Goal: Task Accomplishment & Management: Use online tool/utility

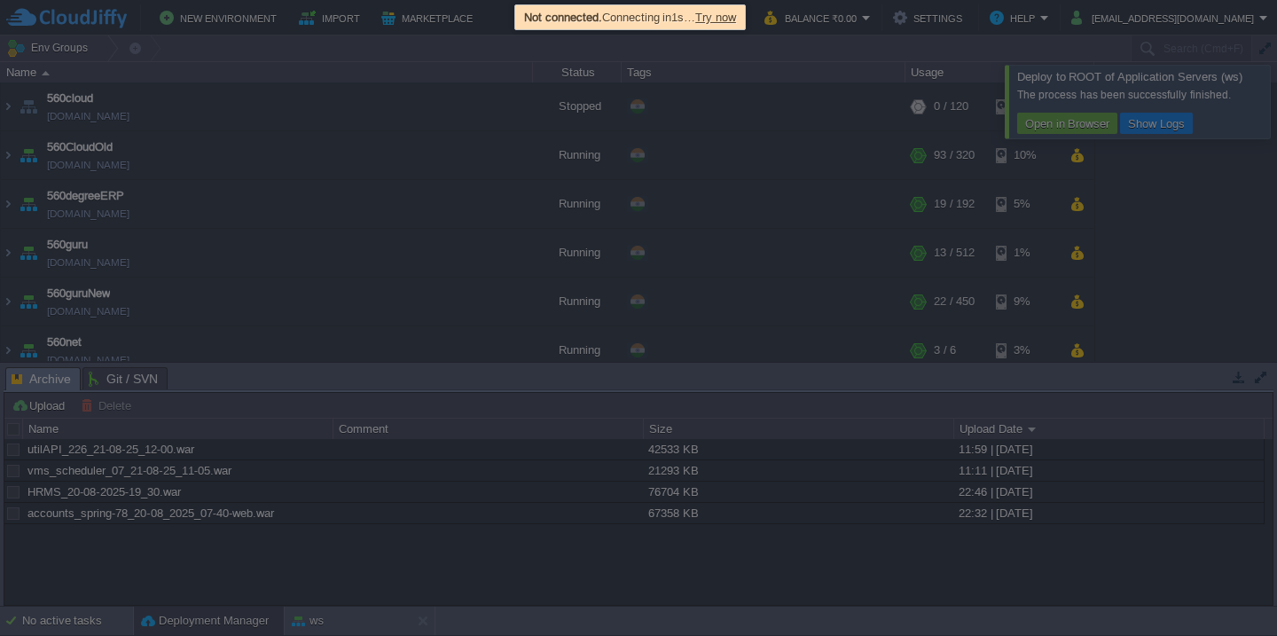
scroll to position [1217, 0]
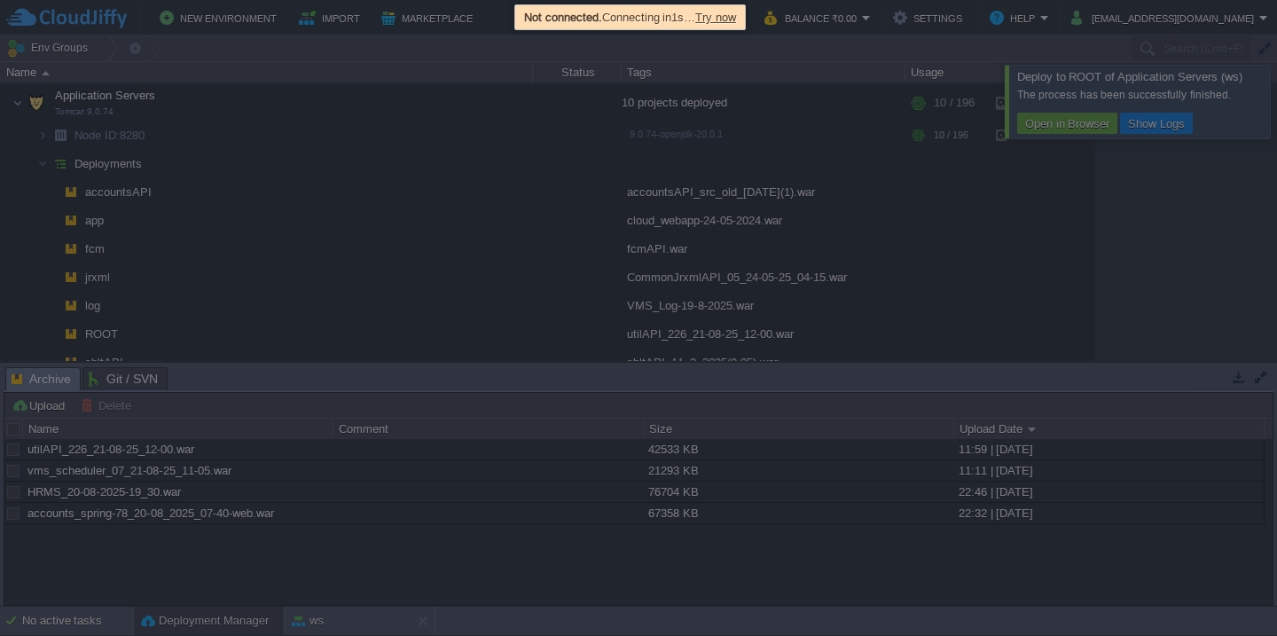
click at [736, 18] on span "Try now" at bounding box center [715, 17] width 41 height 13
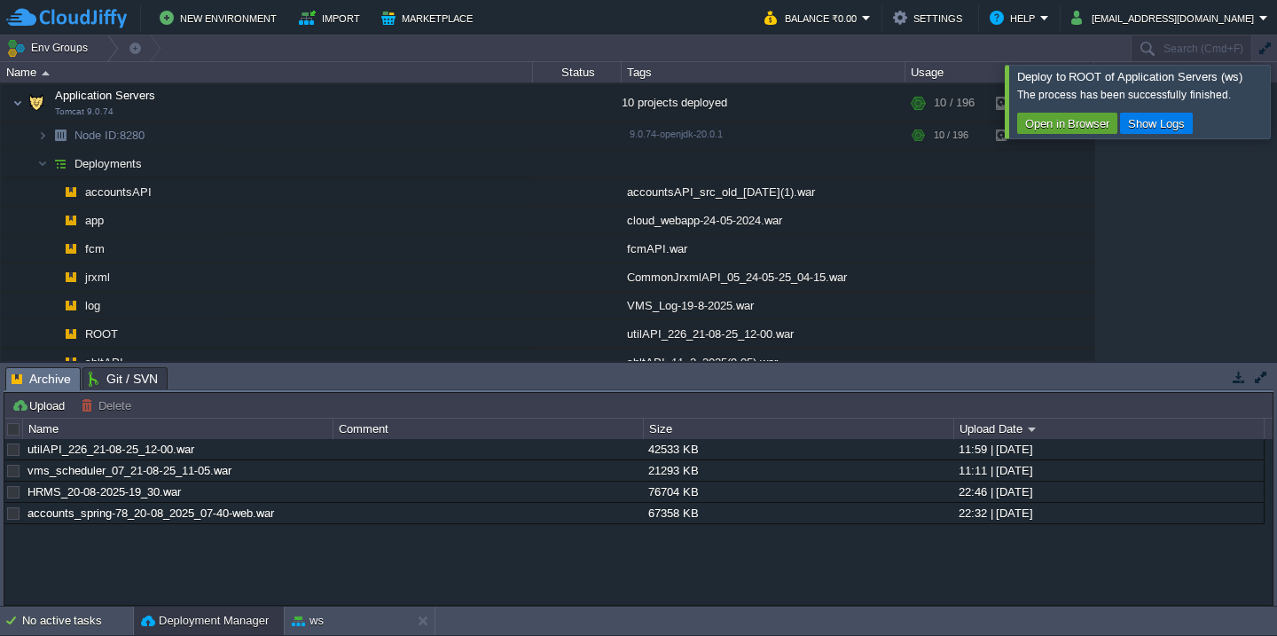
scroll to position [973, 0]
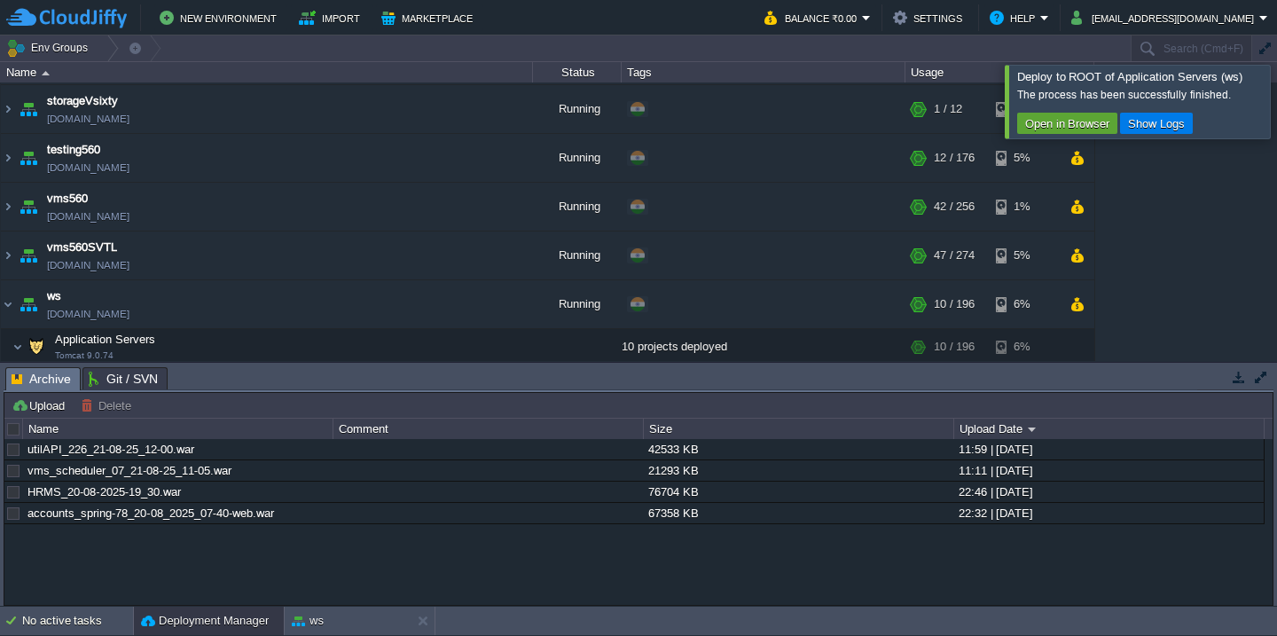
click at [1276, 109] on div at bounding box center [1298, 101] width 0 height 73
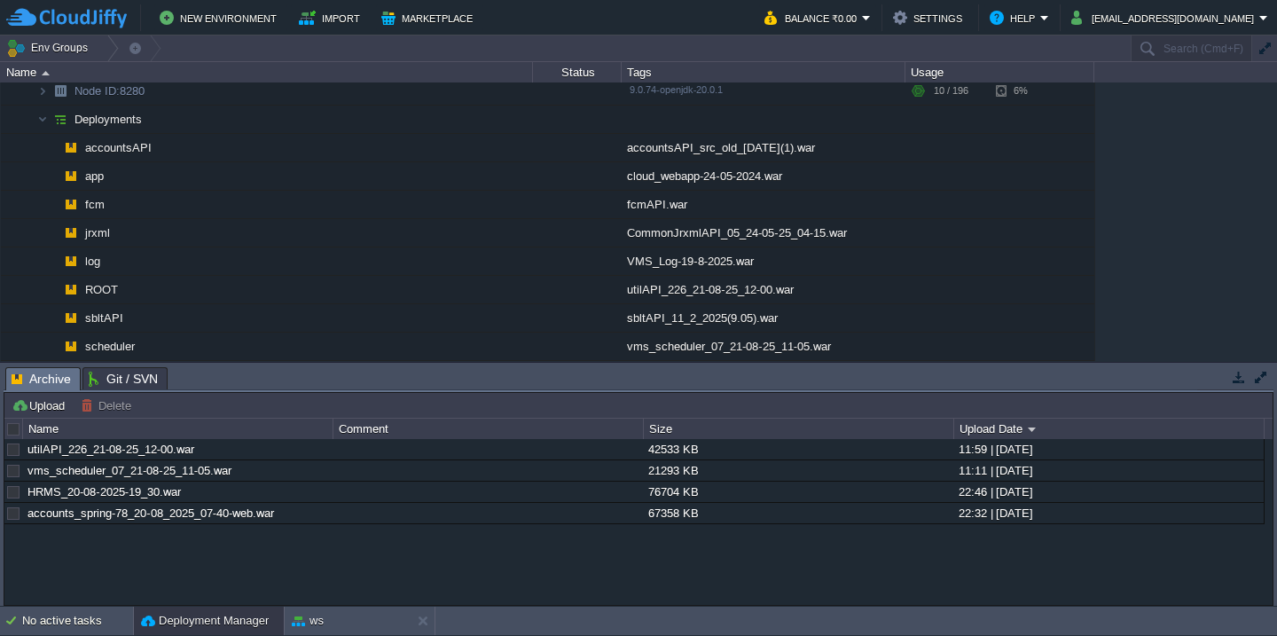
scroll to position [1206, 0]
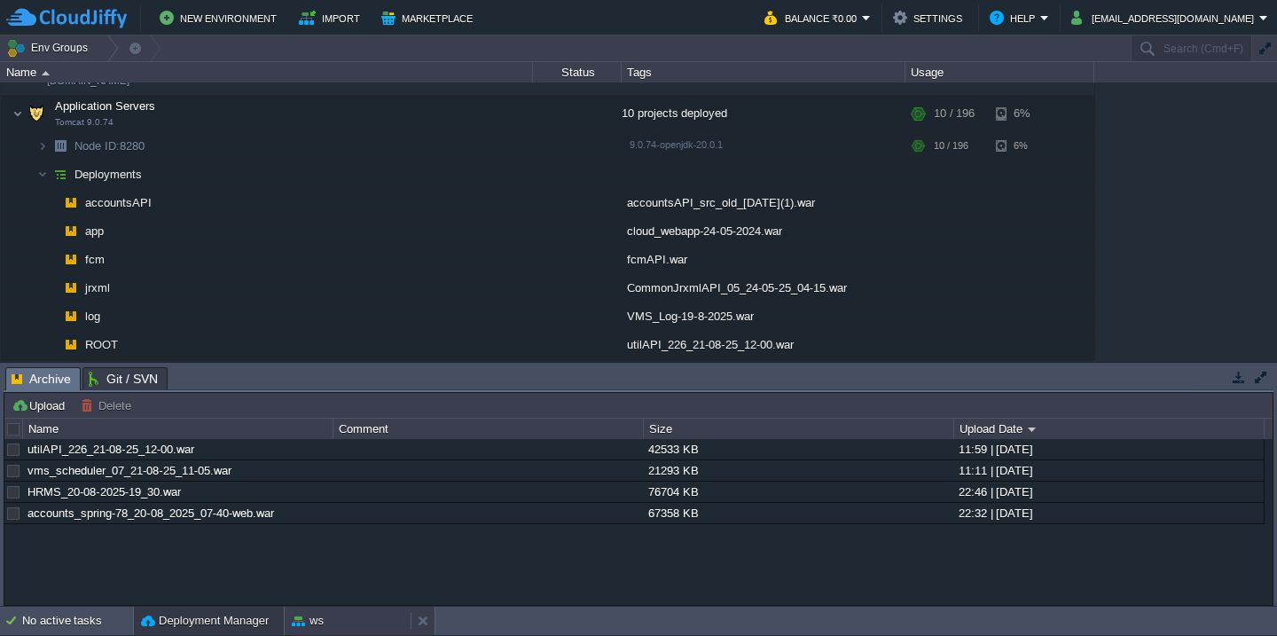
click at [325, 625] on div "ws" at bounding box center [348, 621] width 126 height 28
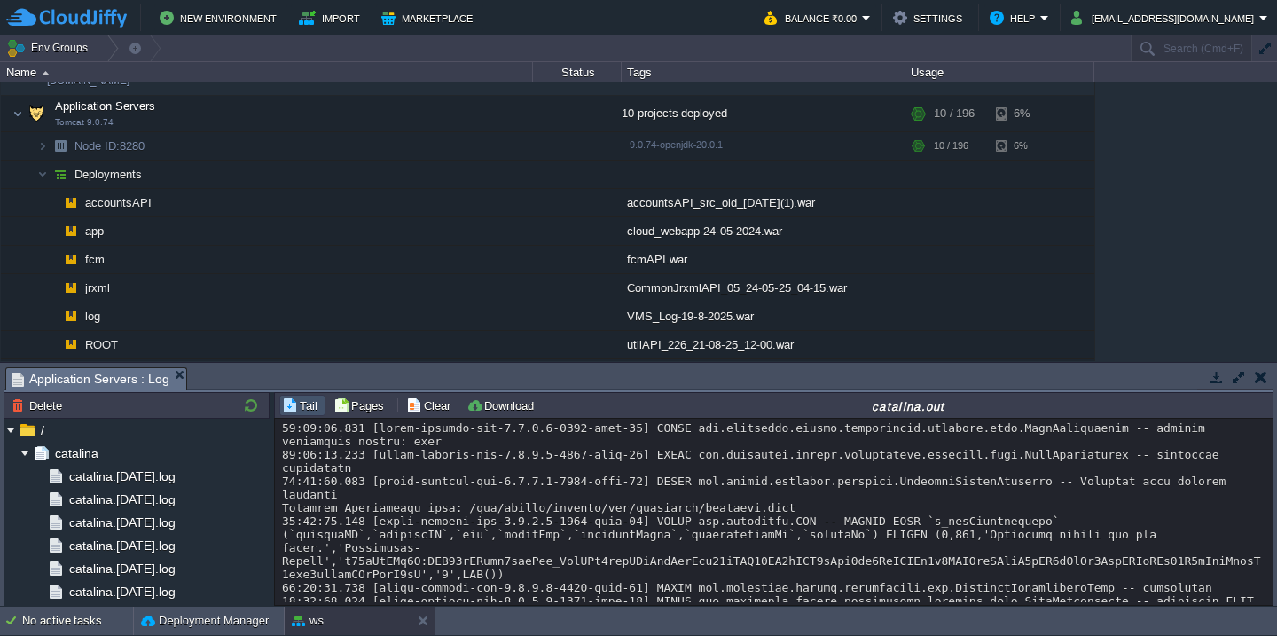
click at [1241, 376] on button "button" at bounding box center [1239, 377] width 16 height 16
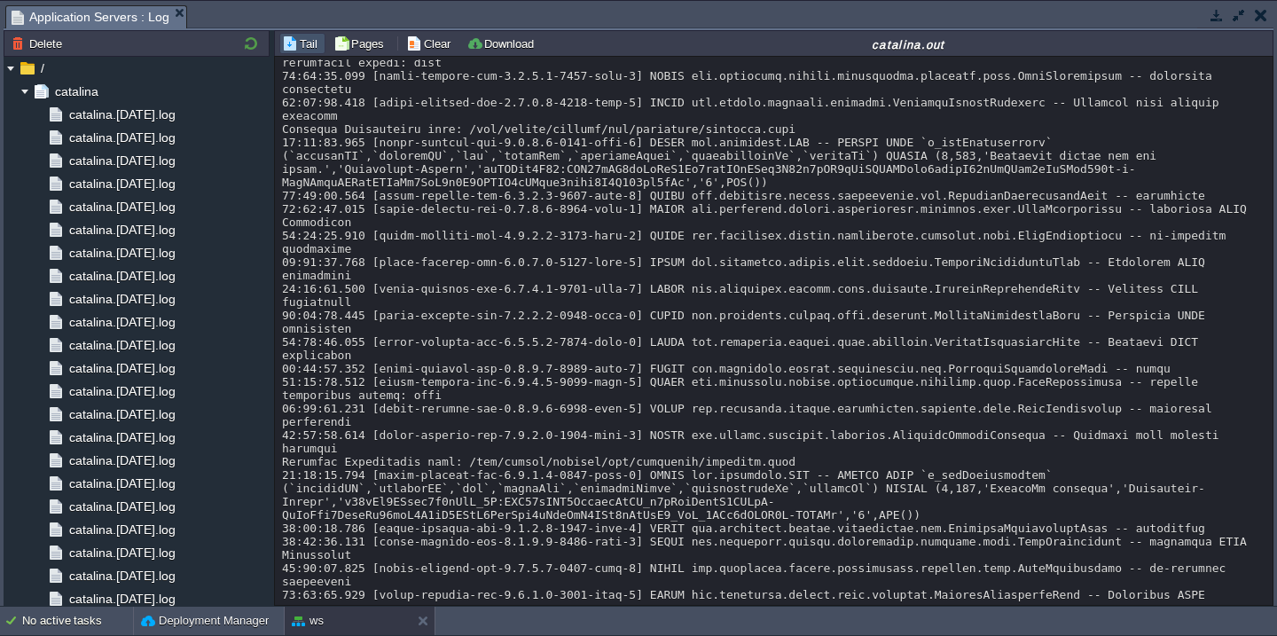
scroll to position [35735, 0]
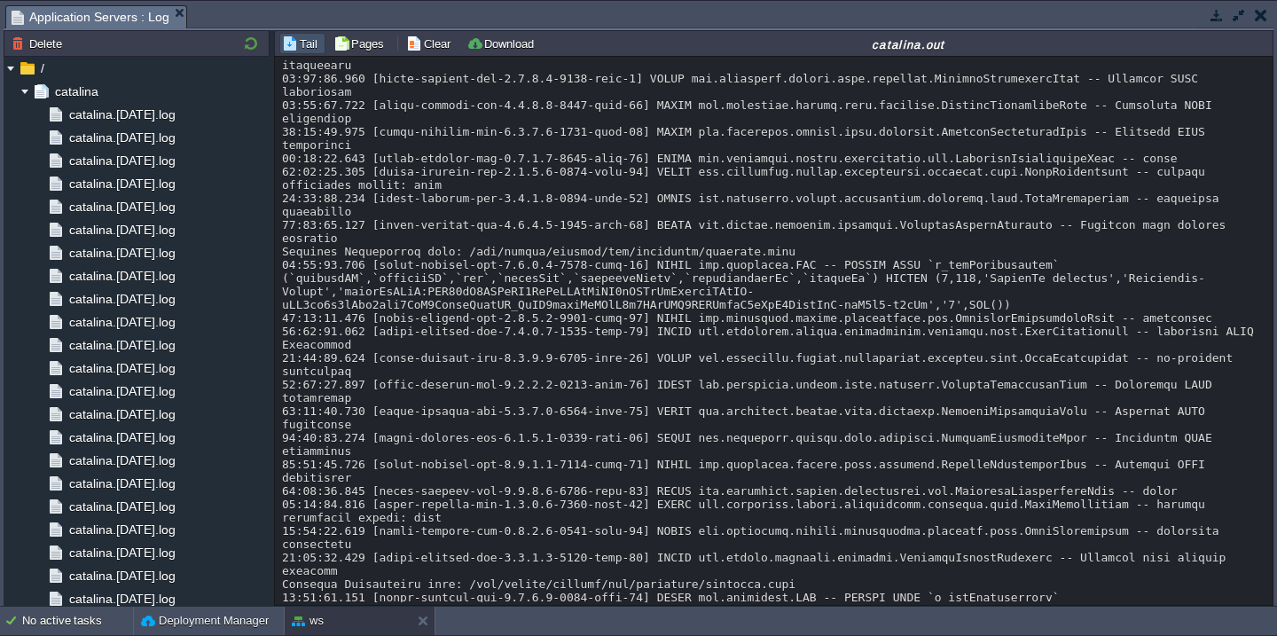
scroll to position [0, 0]
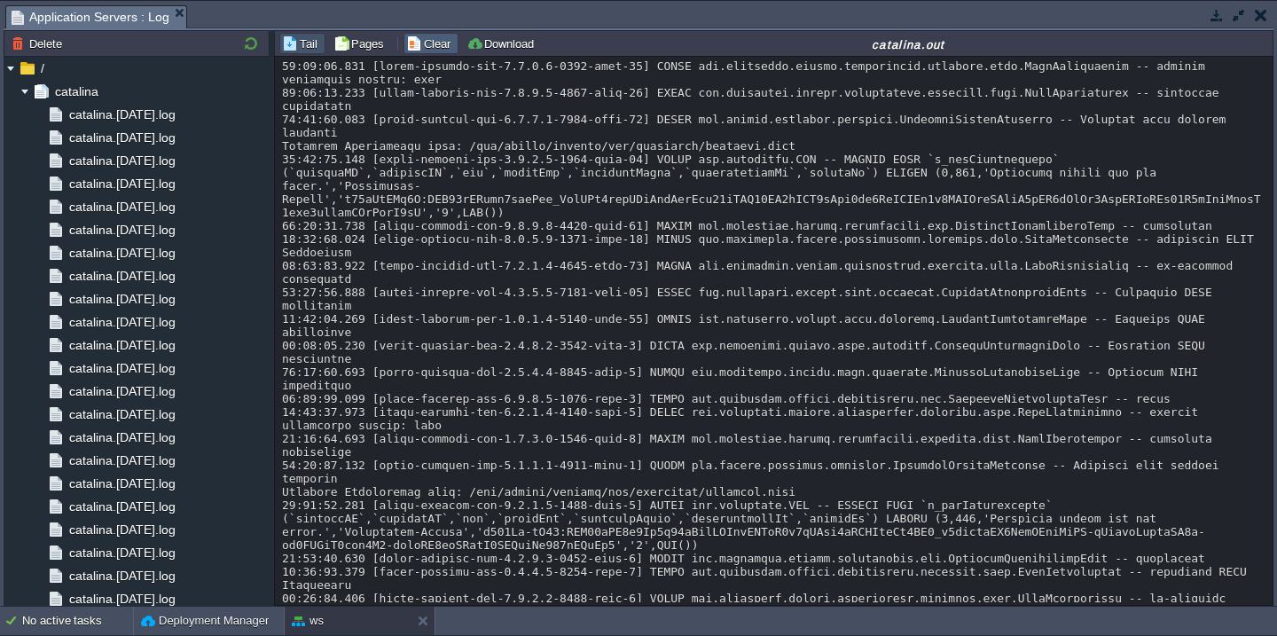
click at [431, 45] on button "Clear" at bounding box center [431, 43] width 50 height 16
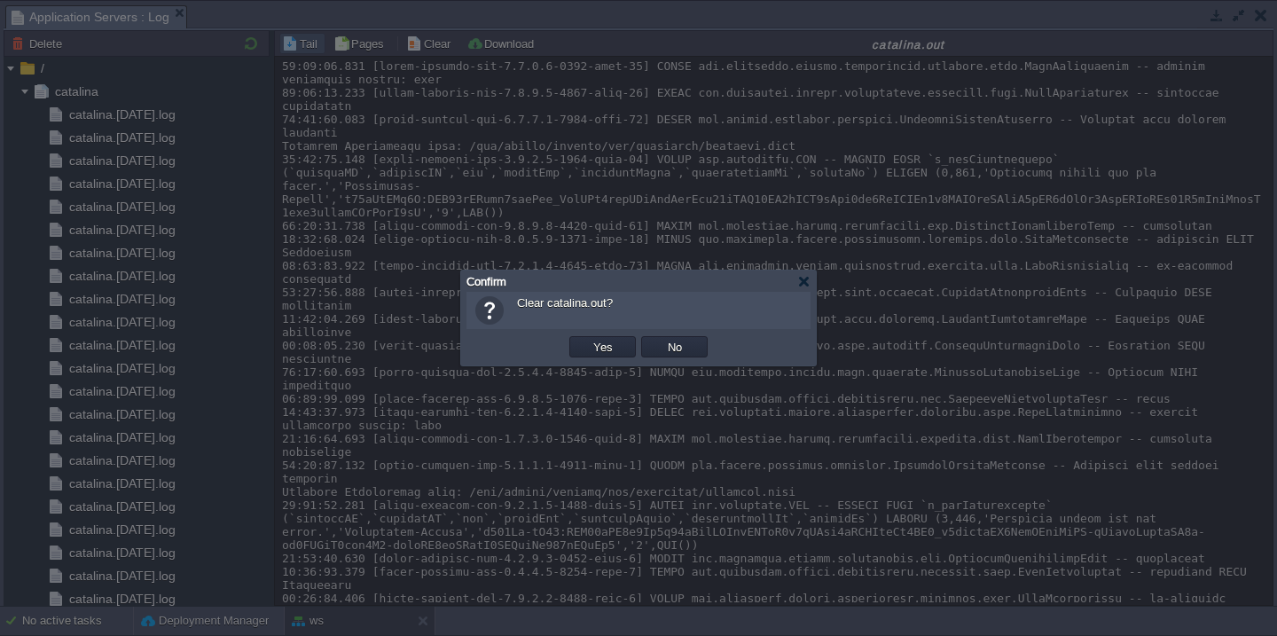
click at [588, 339] on button "Yes" at bounding box center [603, 347] width 30 height 16
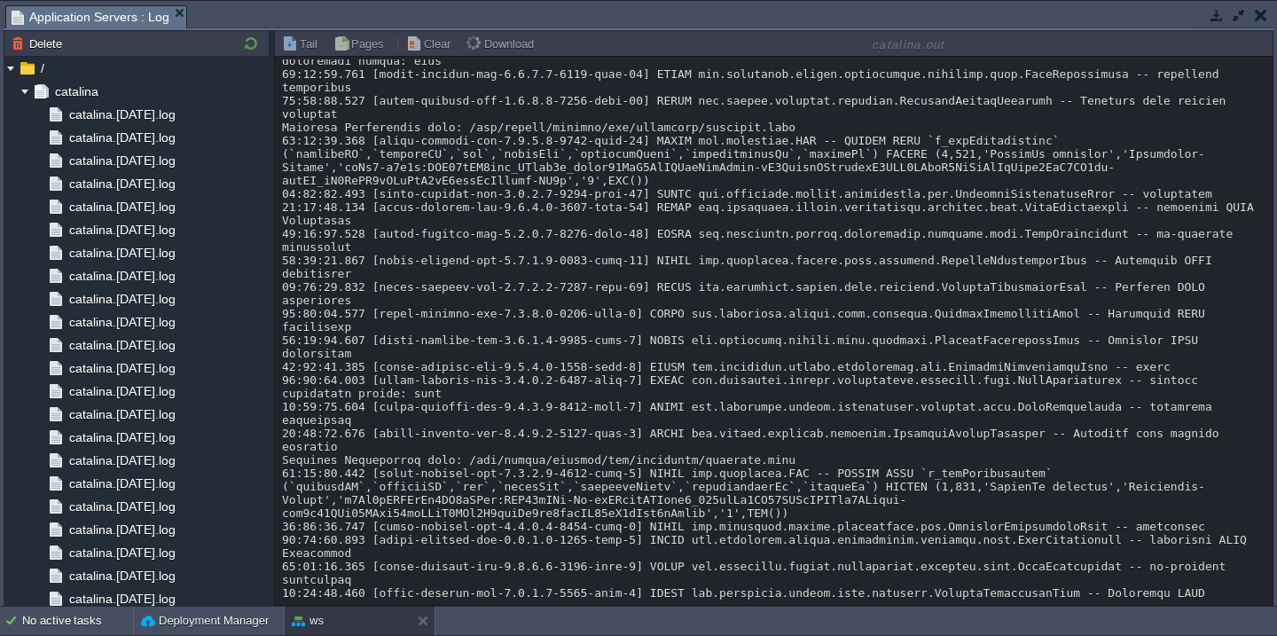
scroll to position [1235, 0]
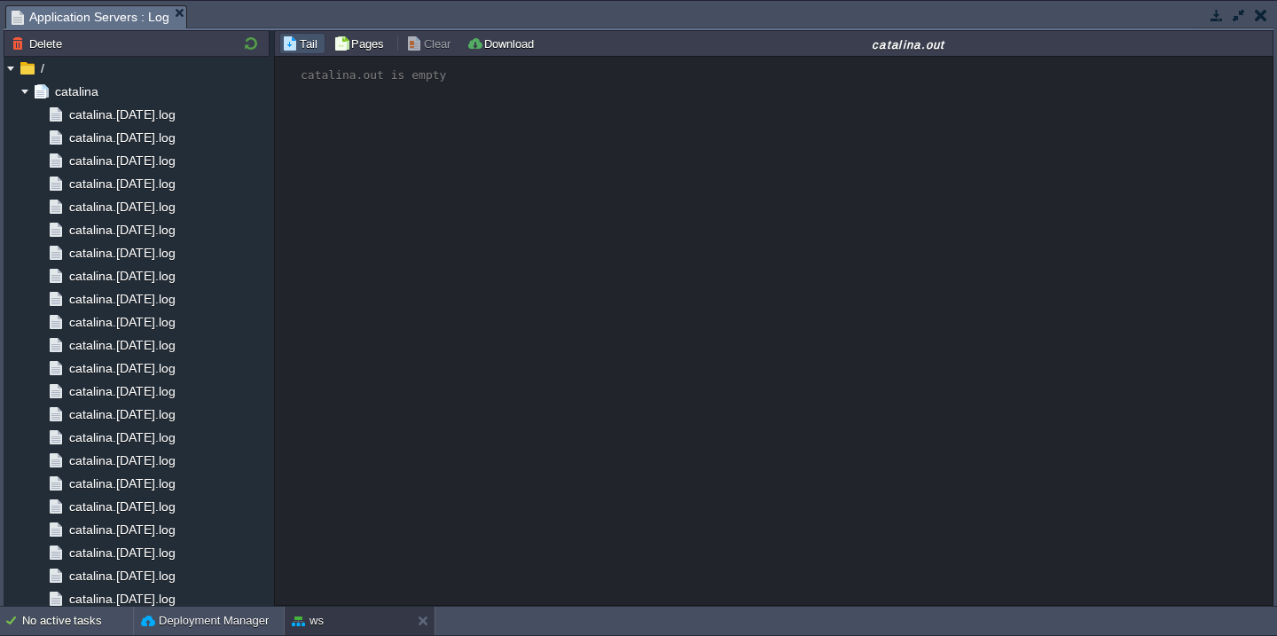
scroll to position [0, 0]
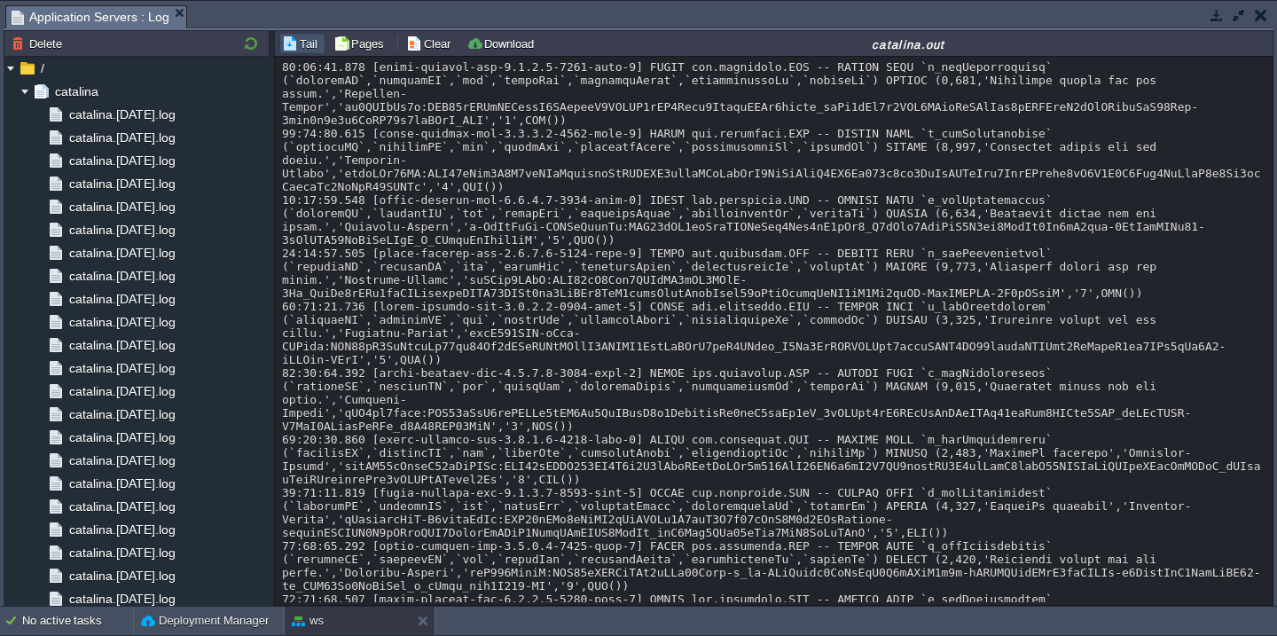
scroll to position [46405, 0]
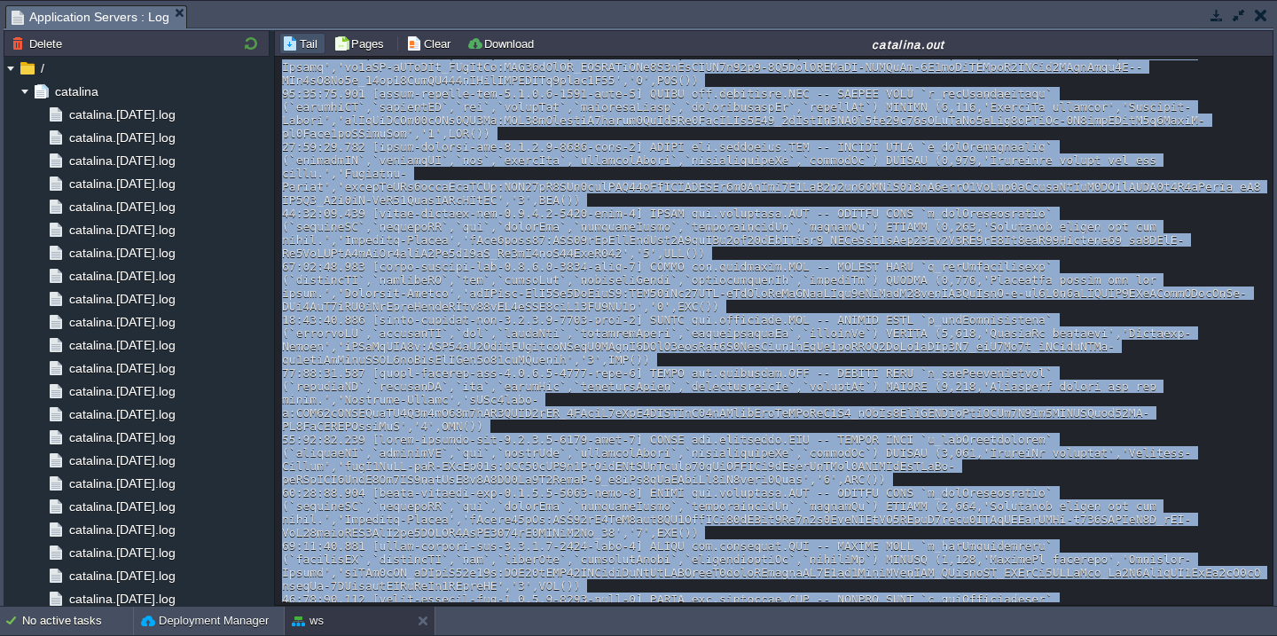
scroll to position [47576, 0]
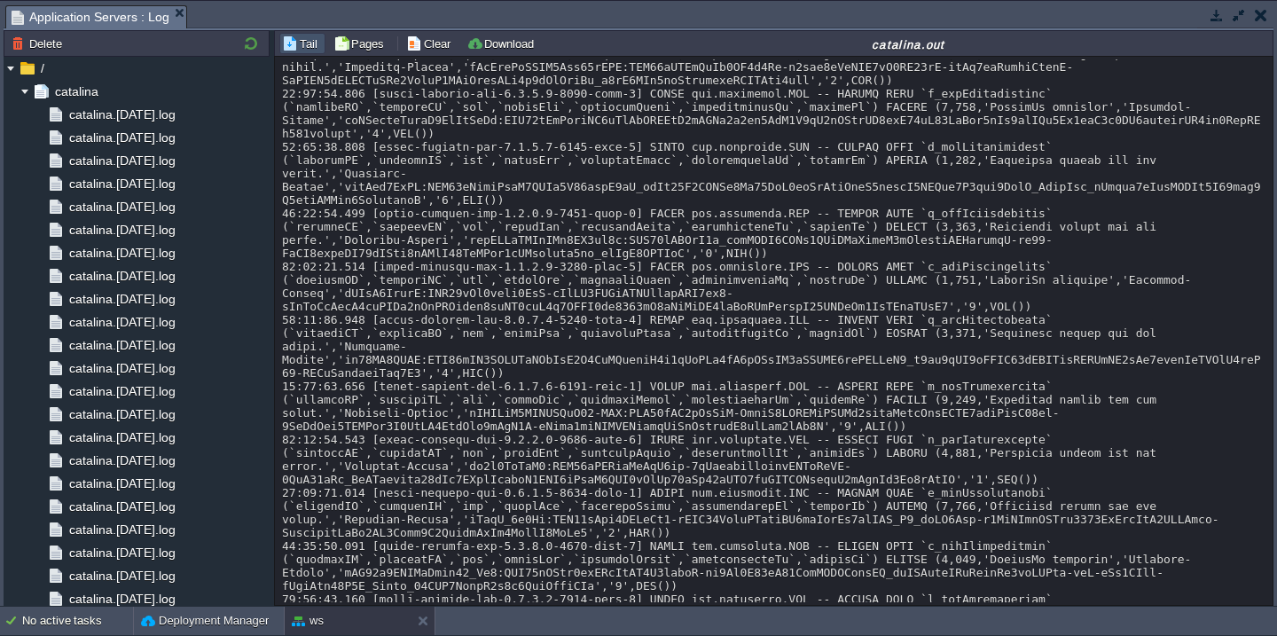
scroll to position [49252, 0]
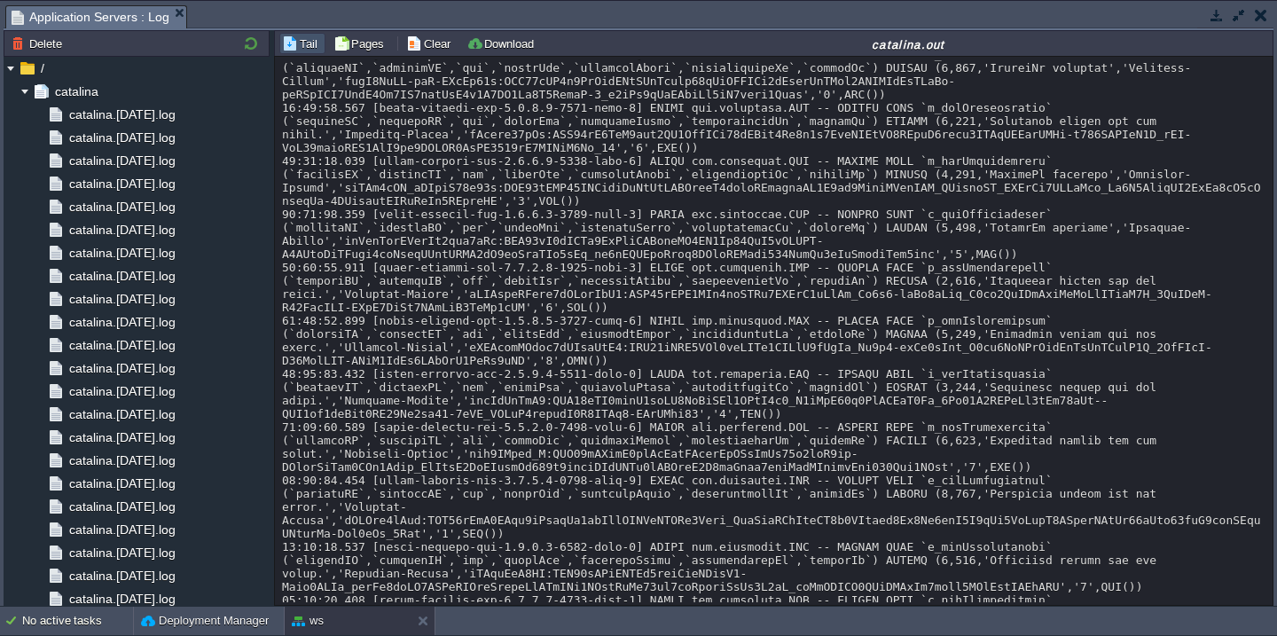
scroll to position [47863, 0]
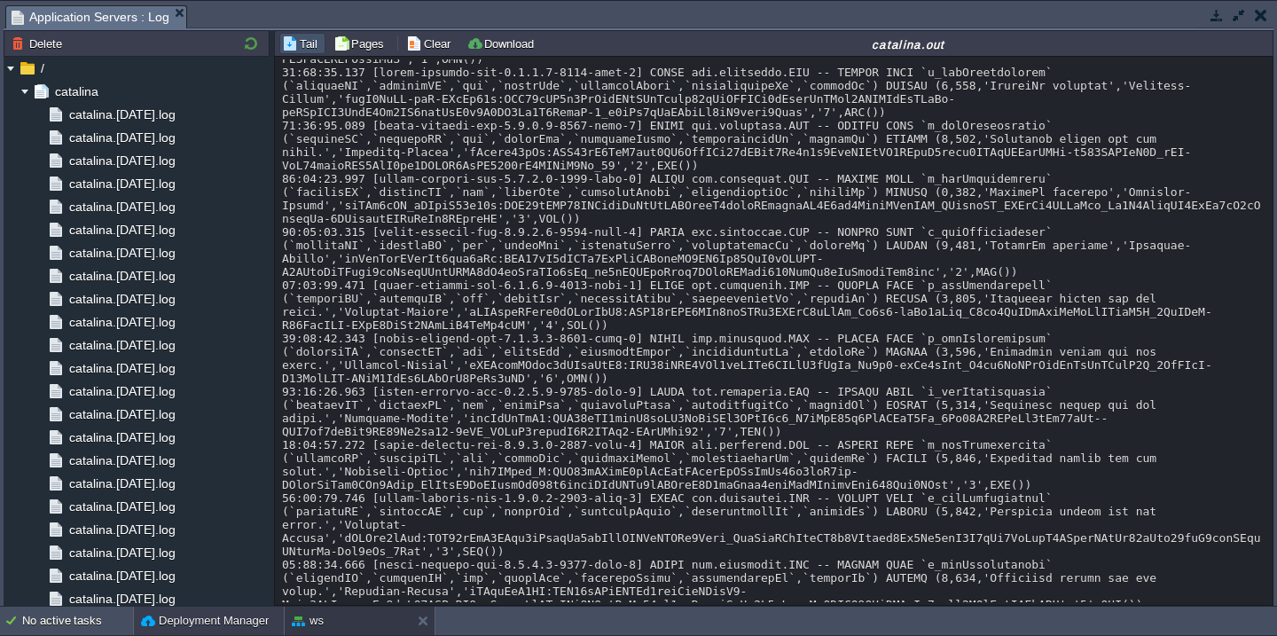
click at [178, 627] on button "Deployment Manager" at bounding box center [205, 621] width 128 height 18
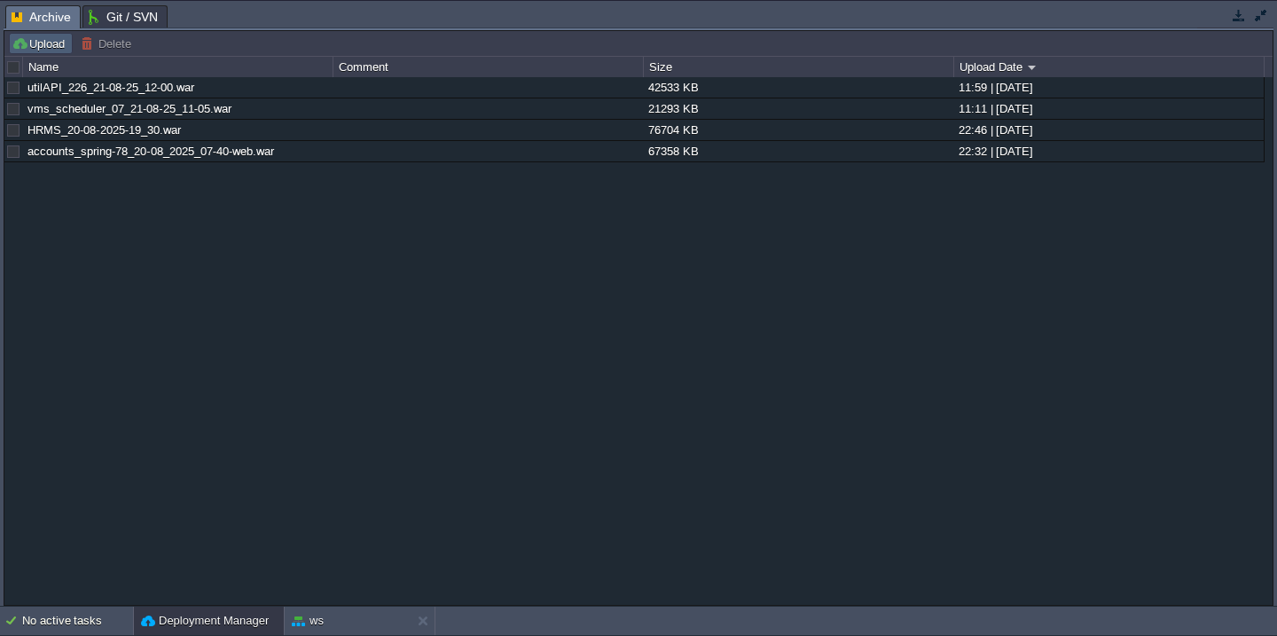
click at [34, 41] on button "Upload" at bounding box center [41, 43] width 59 height 16
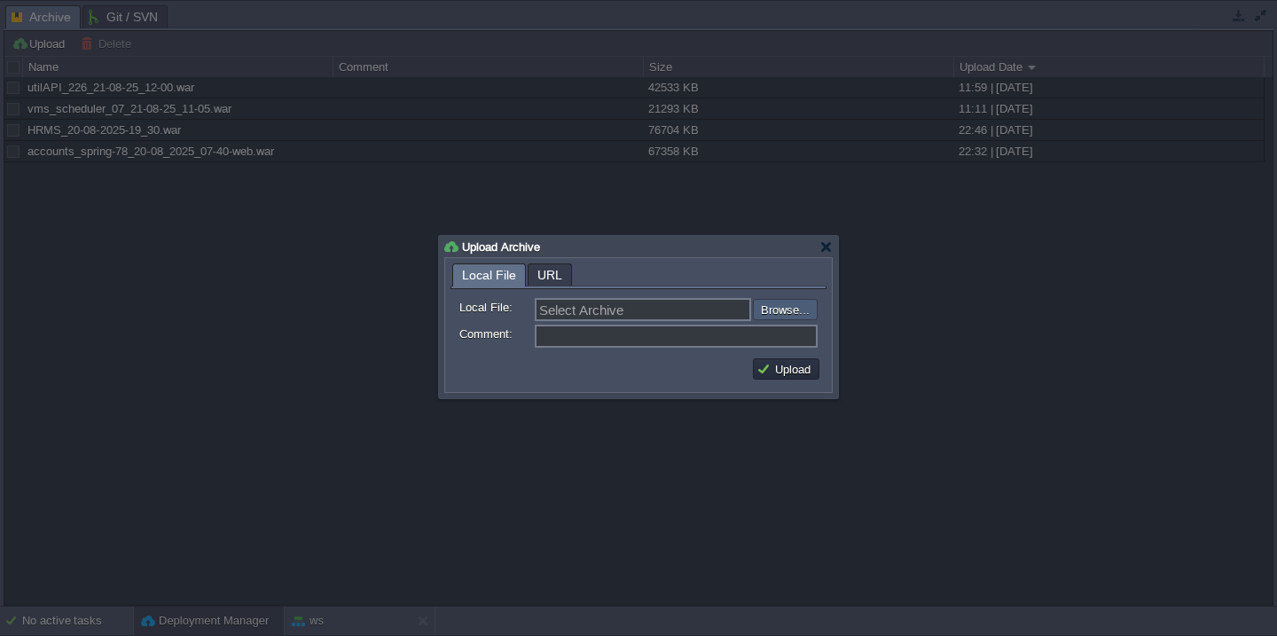
click at [779, 308] on input "file" at bounding box center [705, 309] width 224 height 21
type input "C:\fakepath\fcm.war"
type input "fcm.war"
click at [794, 369] on button "Upload" at bounding box center [785, 369] width 59 height 16
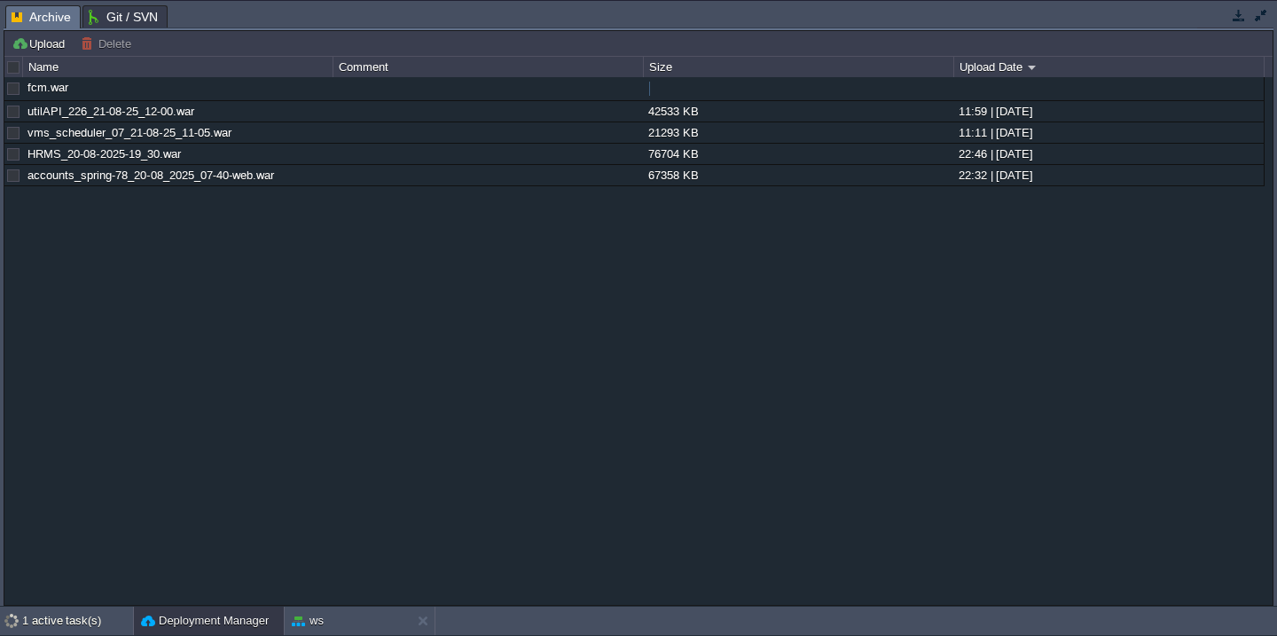
click at [1266, 15] on button "button" at bounding box center [1261, 15] width 16 height 16
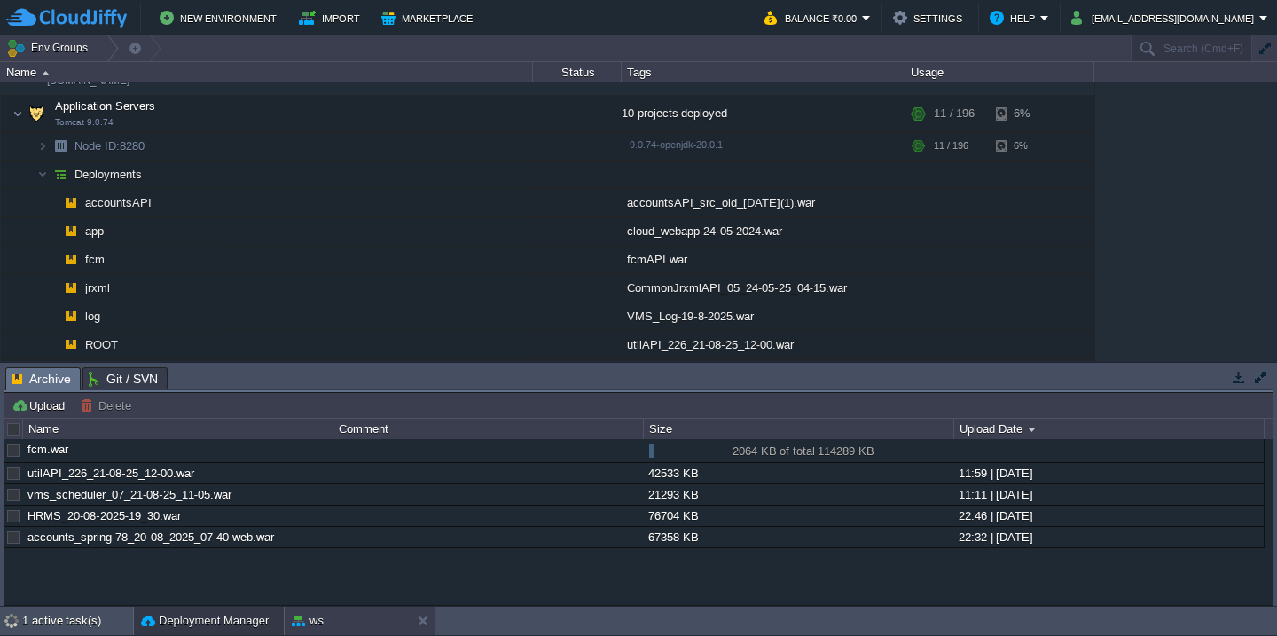
click at [328, 621] on div "ws" at bounding box center [348, 621] width 126 height 28
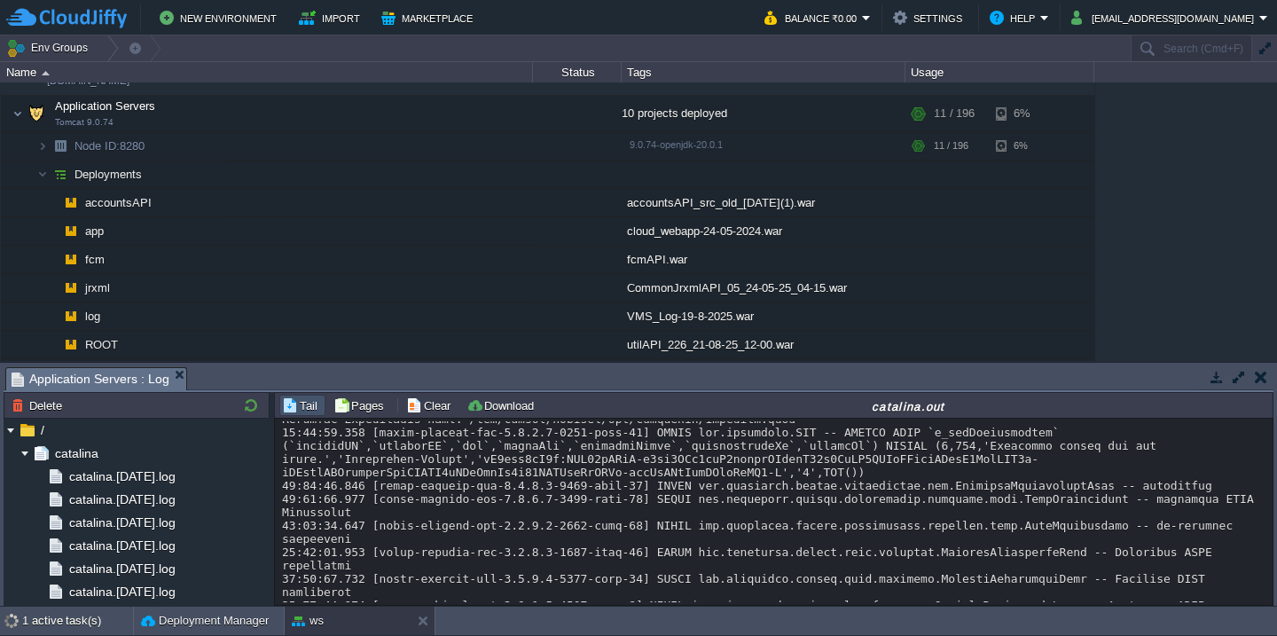
scroll to position [53271, 0]
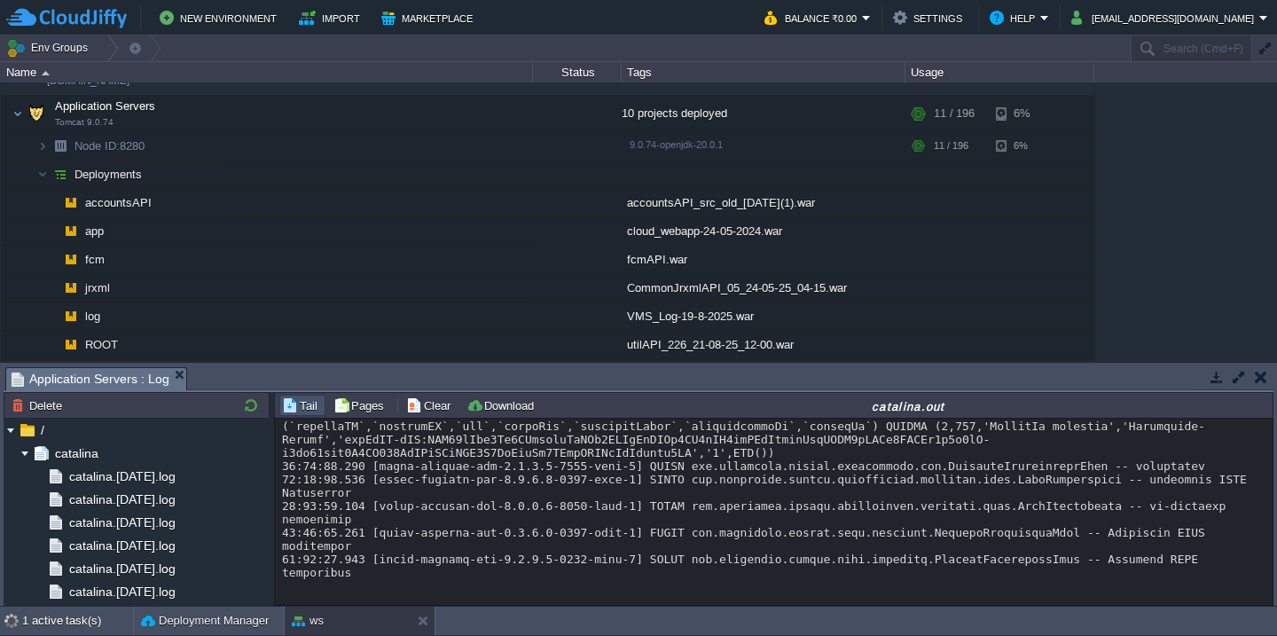
click at [1234, 376] on button "button" at bounding box center [1239, 377] width 16 height 16
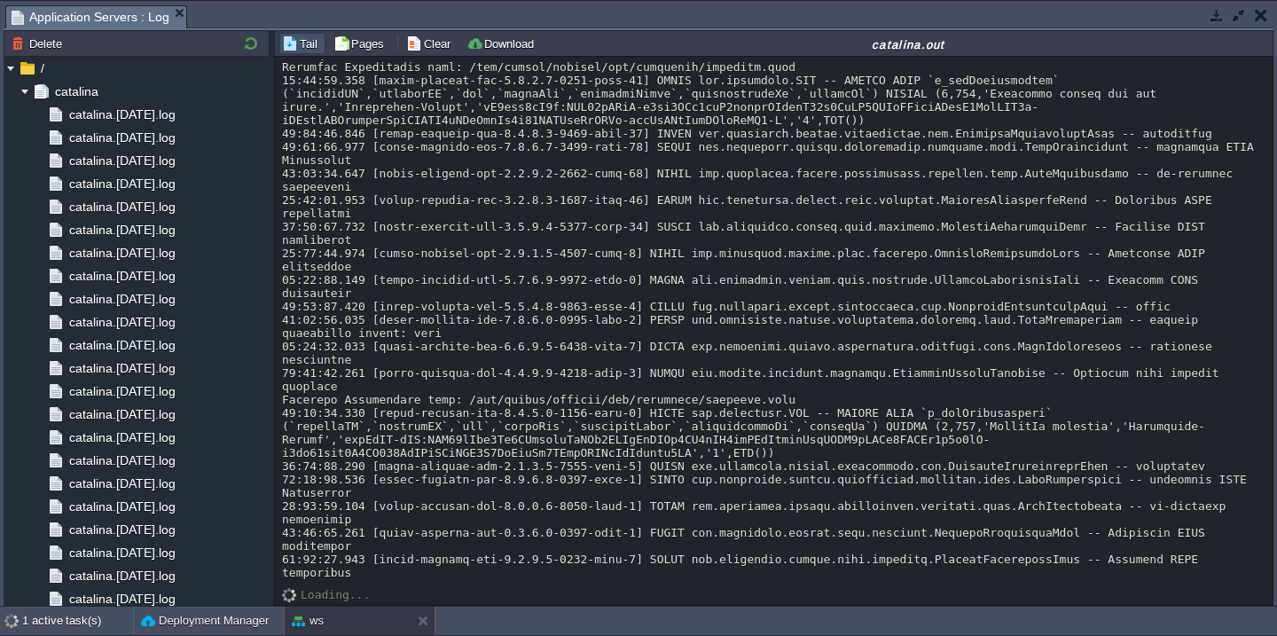
copy div "v_fcmNotification"
click at [521, 36] on button "Download" at bounding box center [502, 43] width 73 height 16
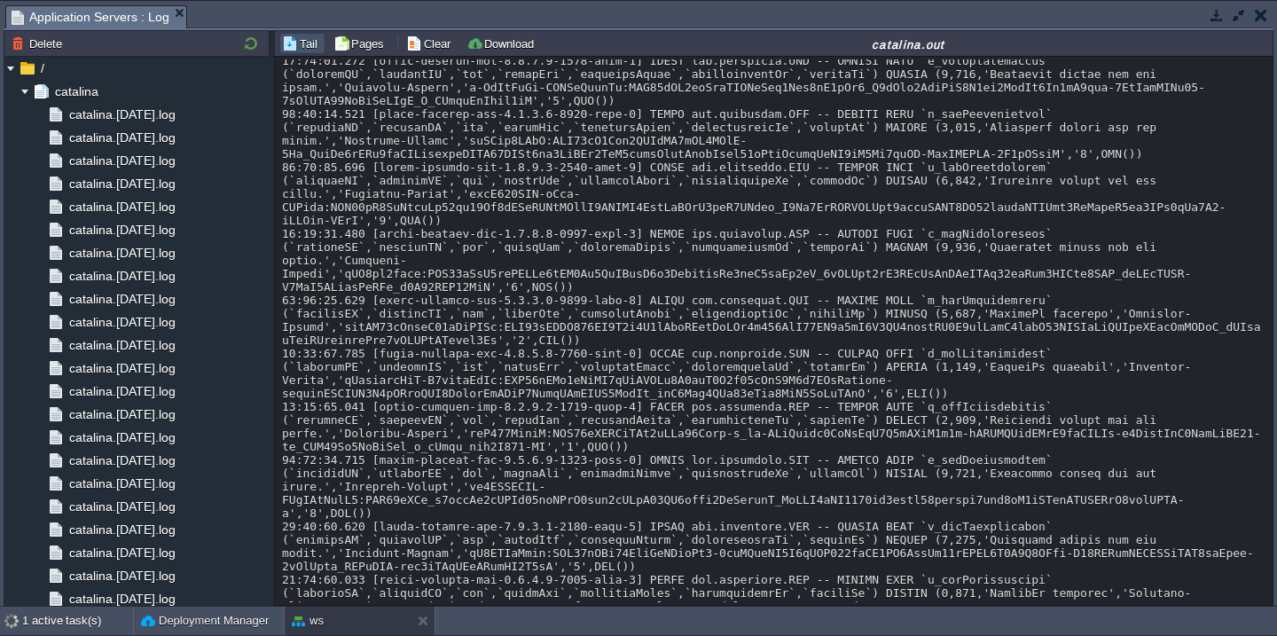
scroll to position [46027, 0]
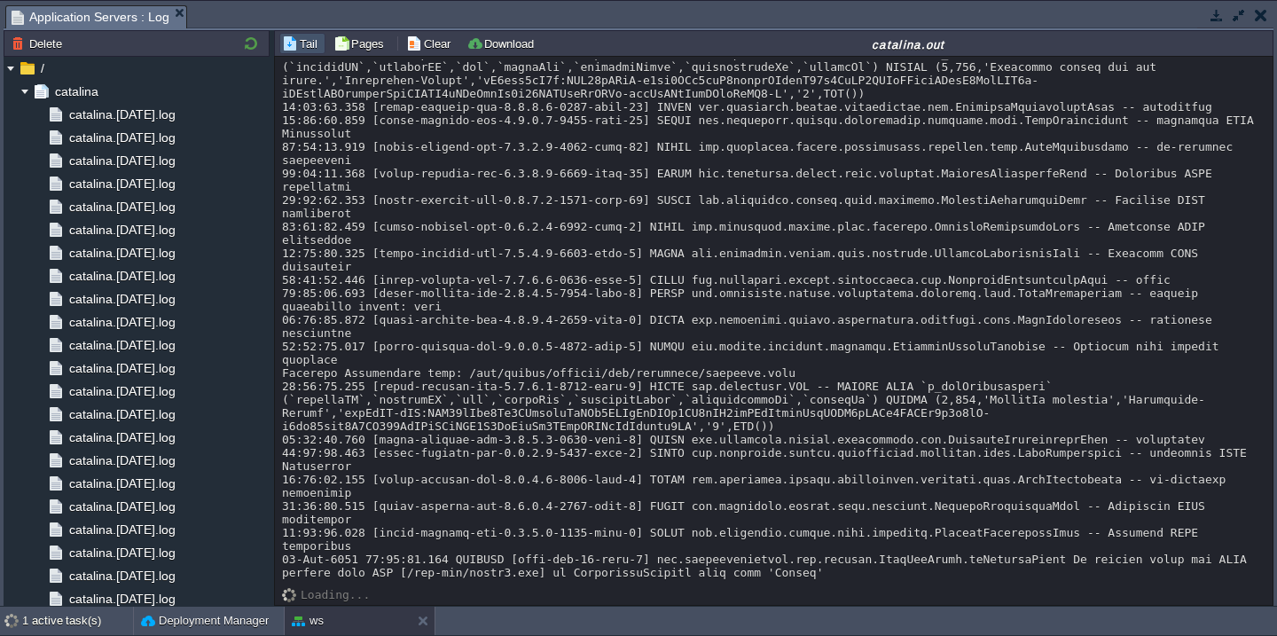
scroll to position [0, 0]
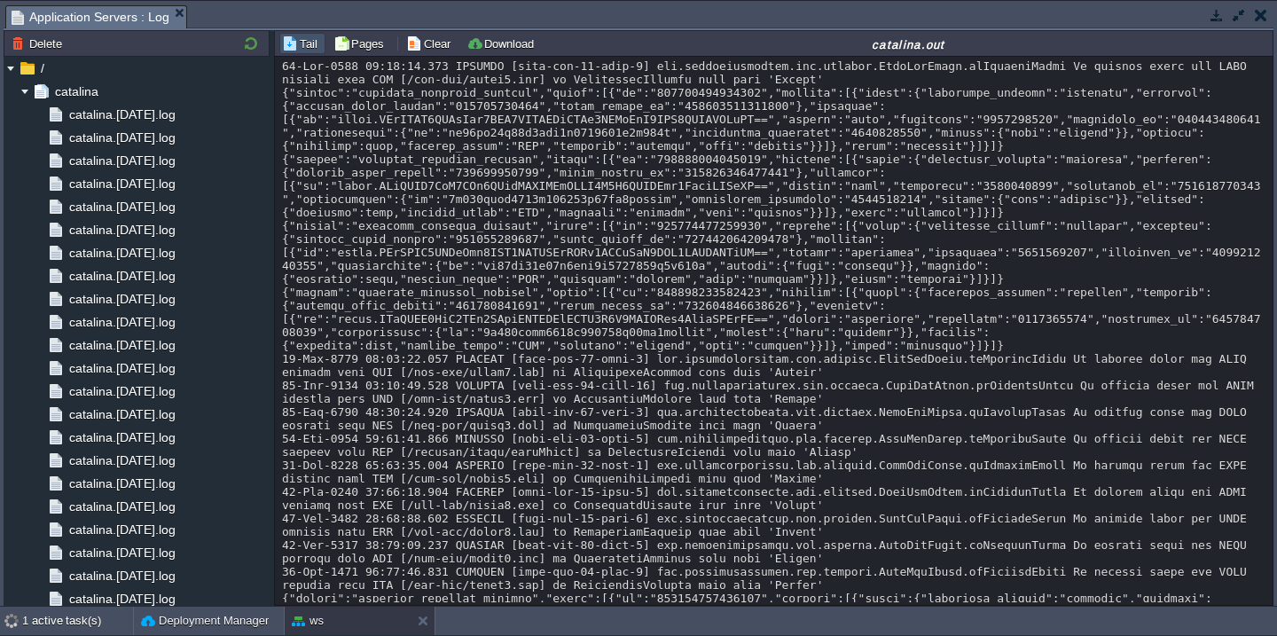
click at [1232, 20] on button "button" at bounding box center [1239, 15] width 16 height 16
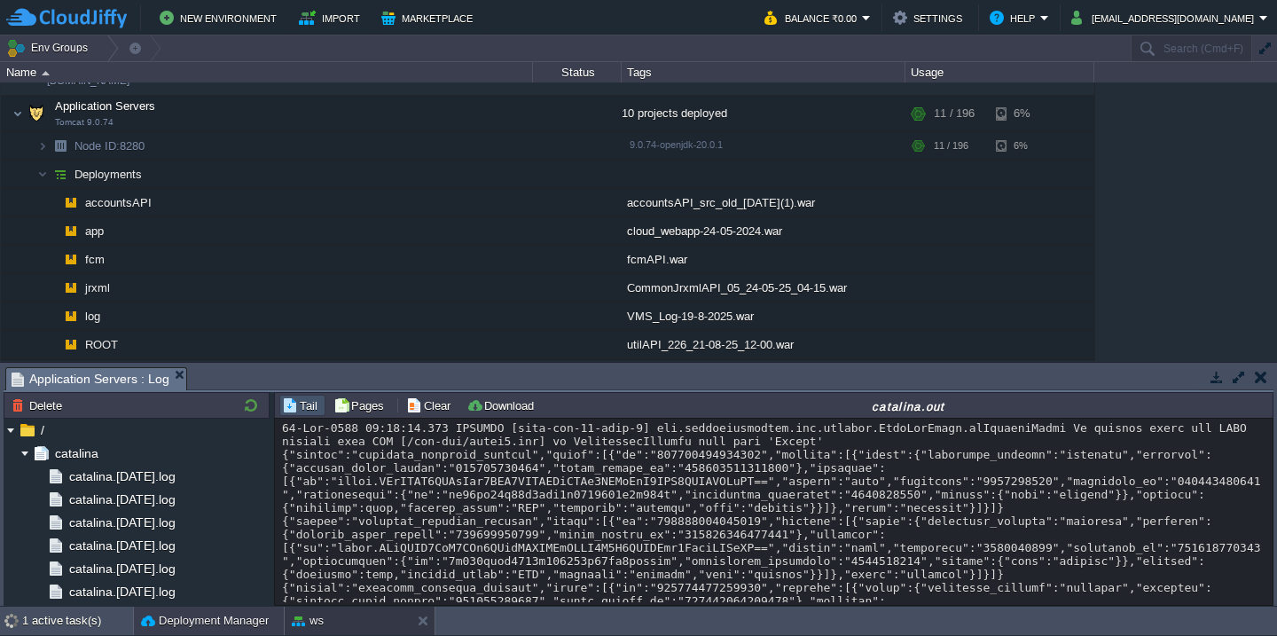
click at [169, 616] on button "Deployment Manager" at bounding box center [205, 621] width 128 height 18
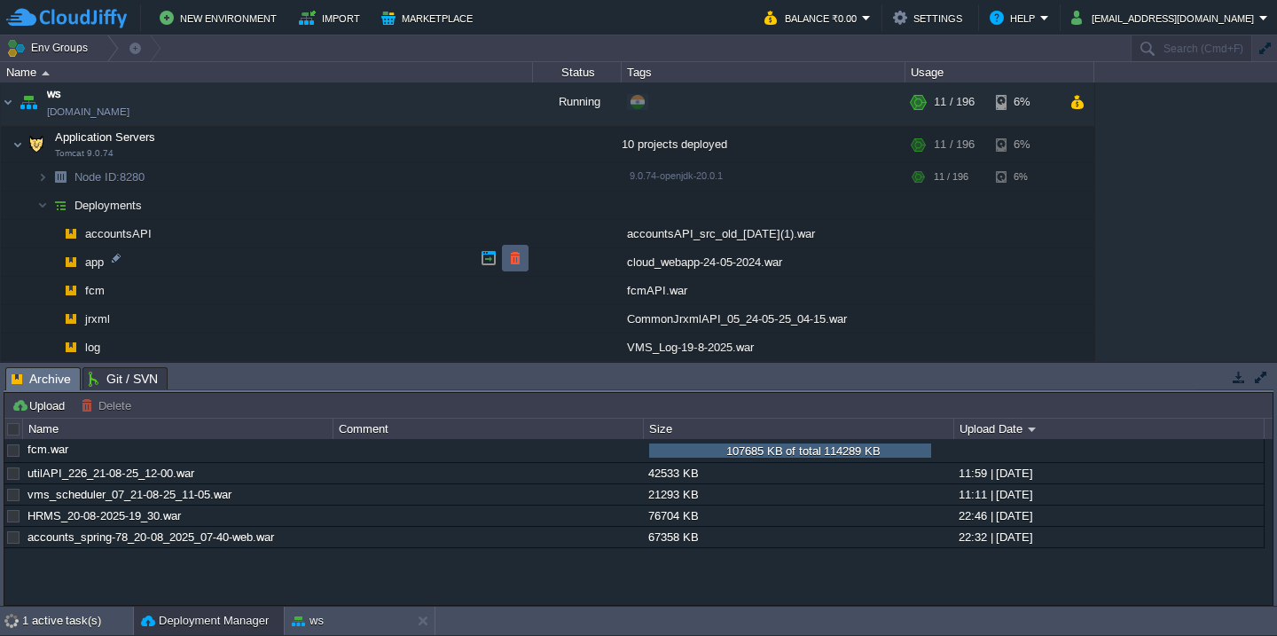
scroll to position [1179, 0]
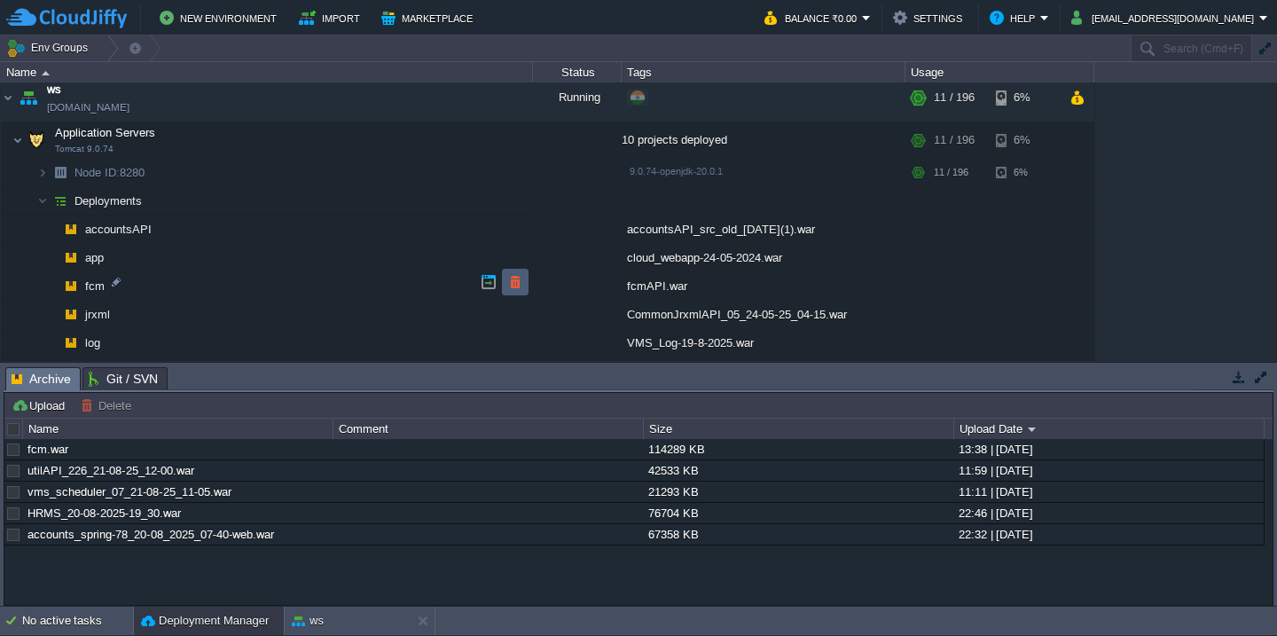
click at [522, 277] on button "button" at bounding box center [515, 282] width 16 height 16
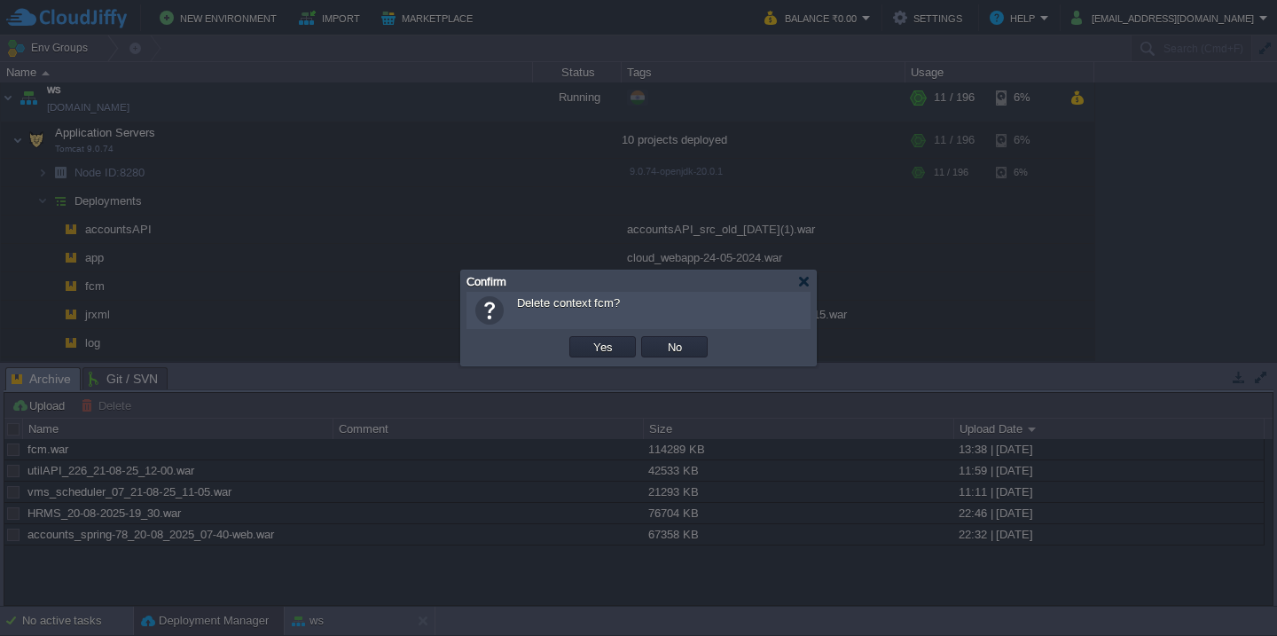
click at [588, 339] on button "Yes" at bounding box center [603, 347] width 30 height 16
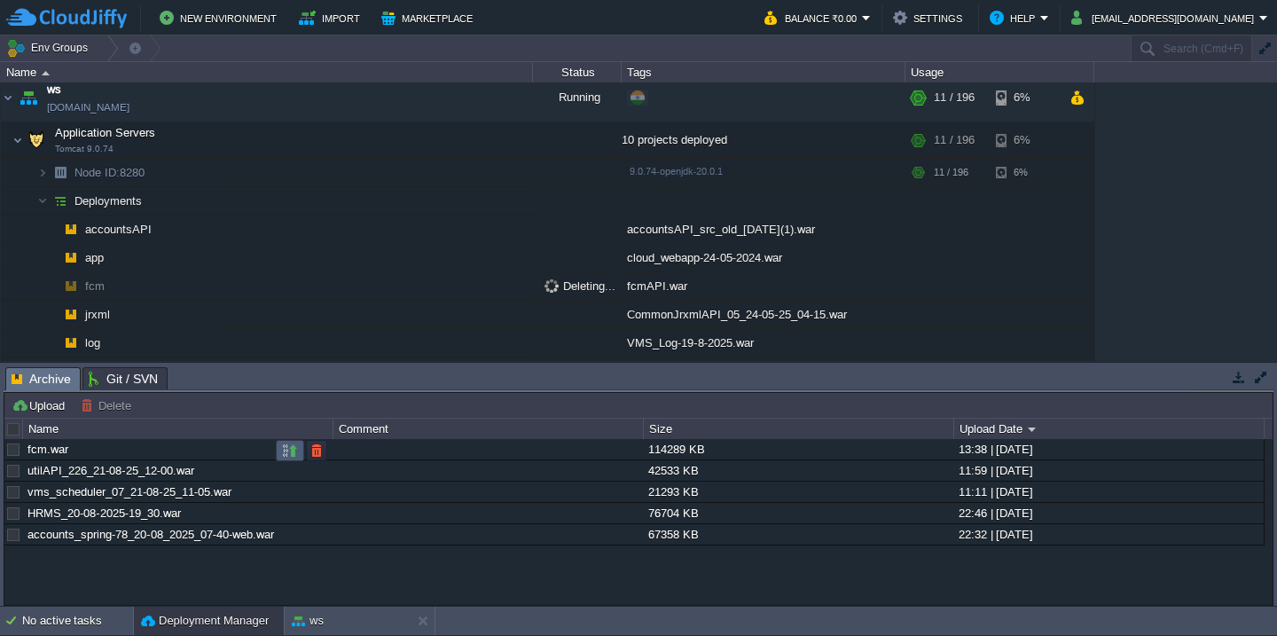
click at [285, 452] on button "button" at bounding box center [290, 450] width 16 height 16
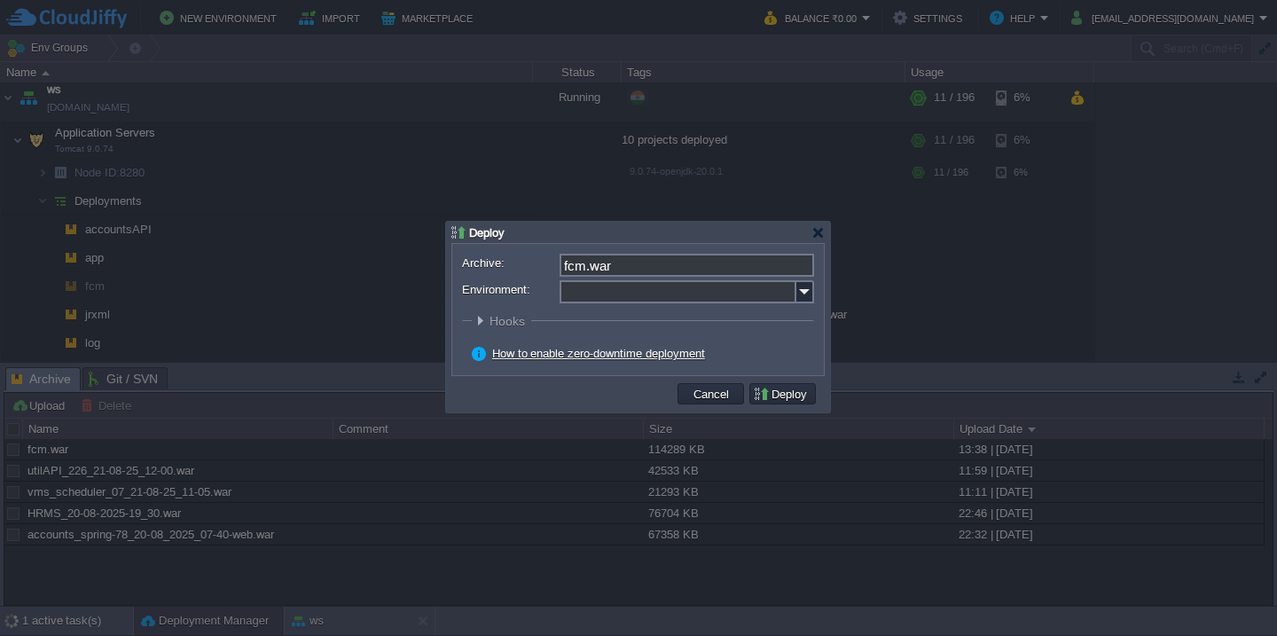
click at [648, 286] on input "Environment:" at bounding box center [678, 291] width 237 height 23
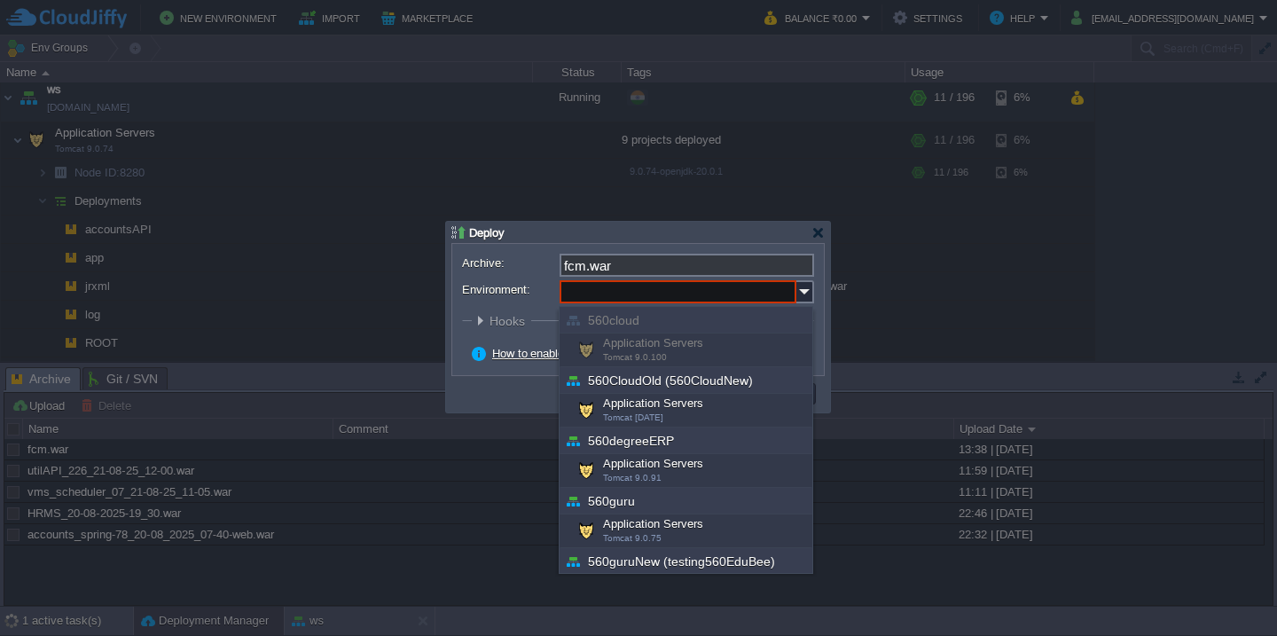
scroll to position [578, 0]
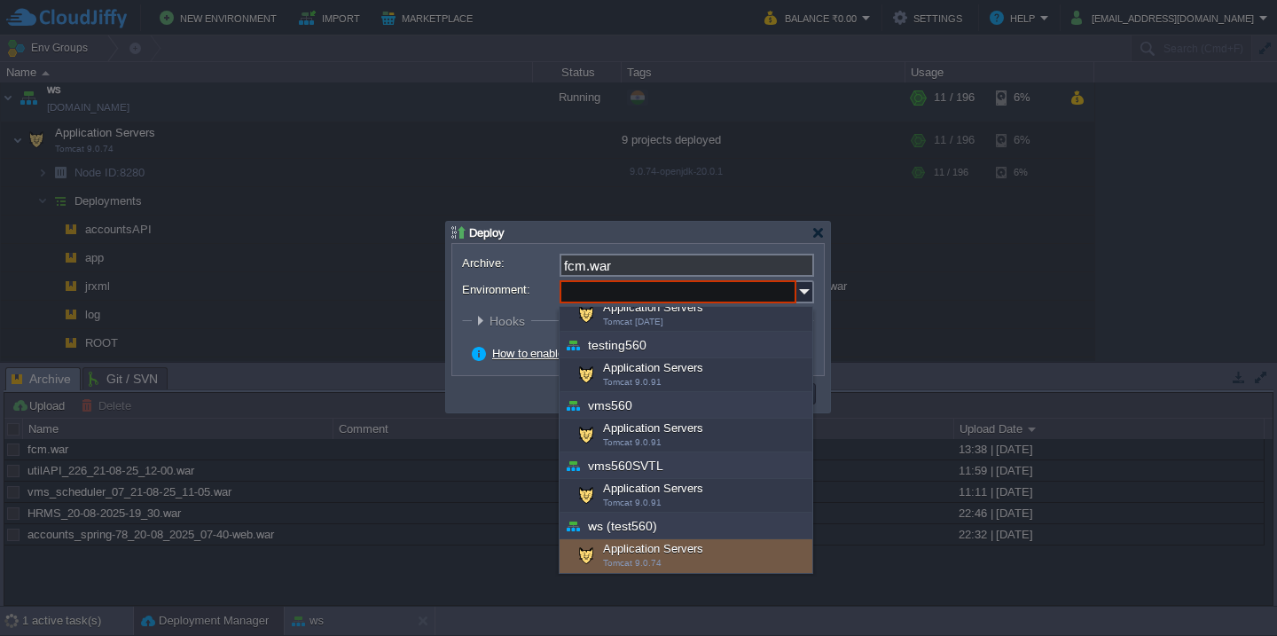
click at [644, 560] on span "Tomcat 9.0.74" at bounding box center [632, 563] width 59 height 10
type input "Application Servers (ws (test560))"
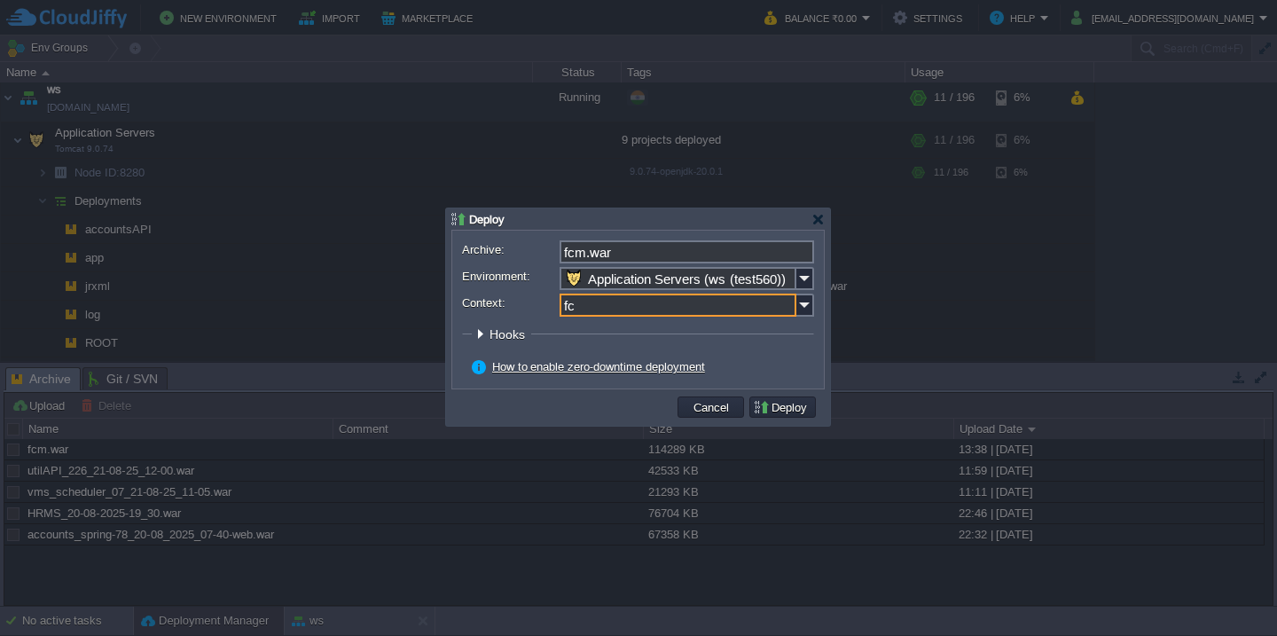
type input "fcm"
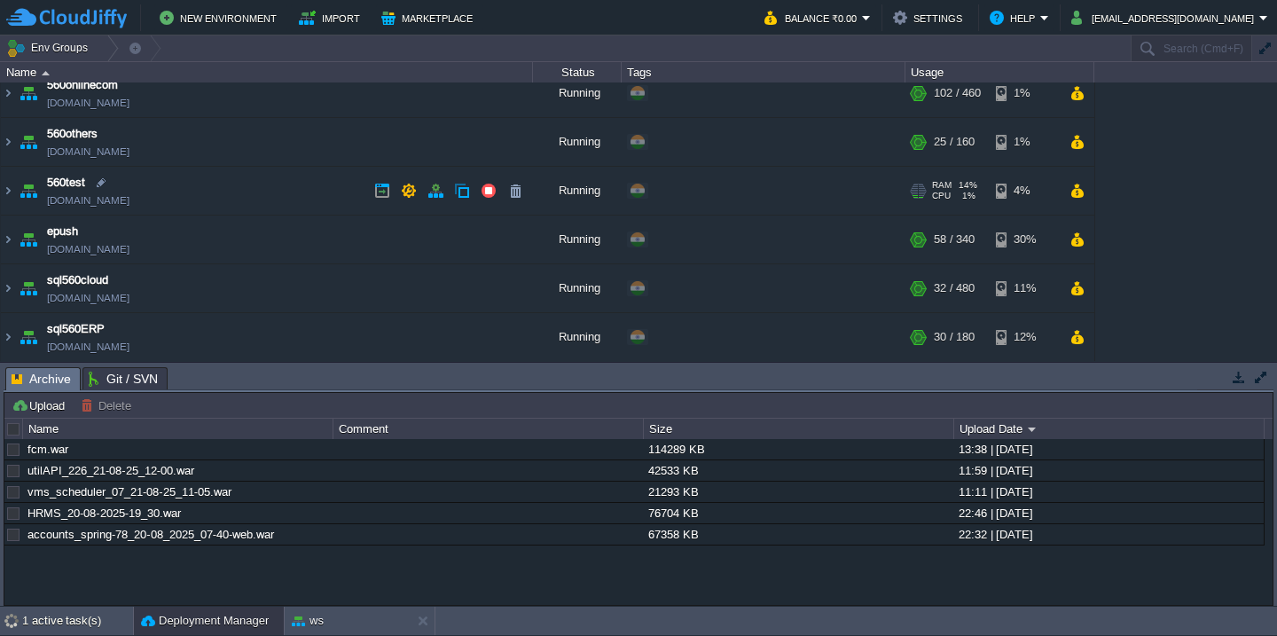
scroll to position [305, 0]
click at [290, 202] on td "560test [DOMAIN_NAME]" at bounding box center [267, 192] width 532 height 49
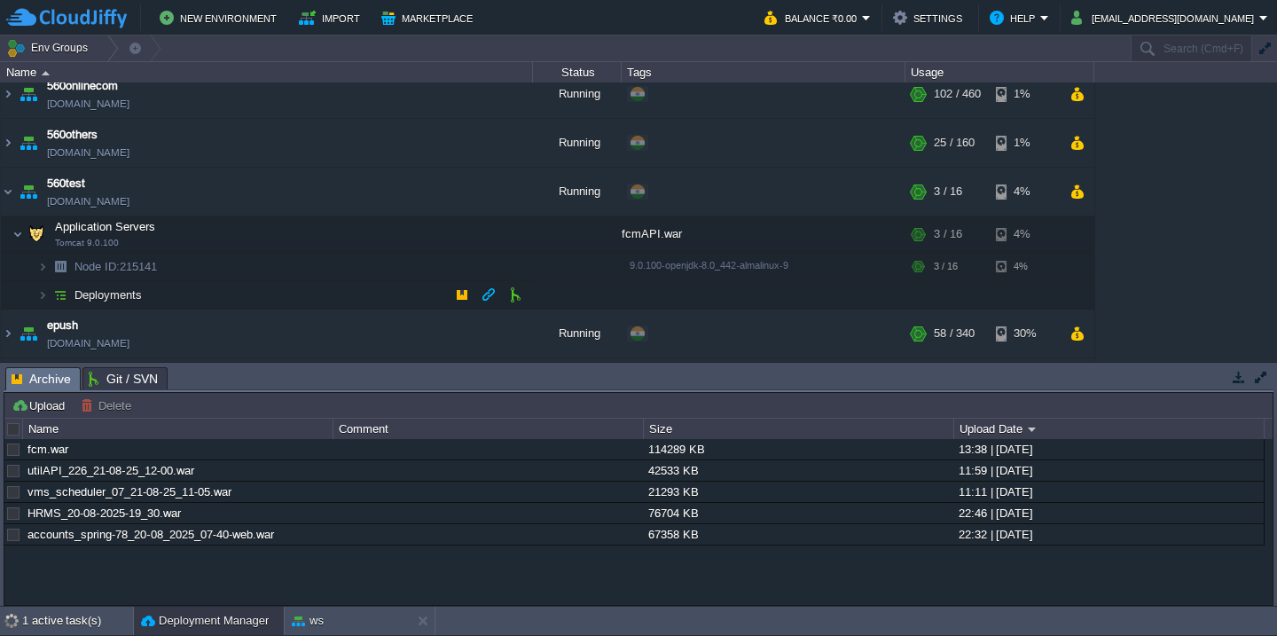
click at [256, 286] on td "Deployments" at bounding box center [267, 295] width 532 height 28
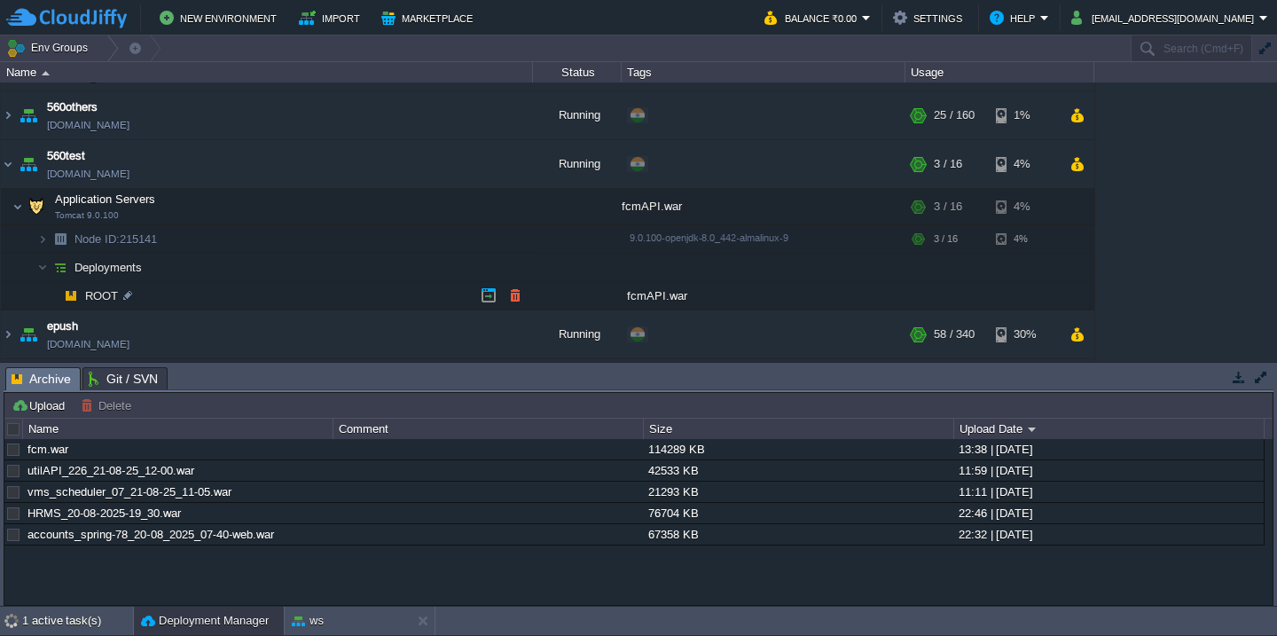
scroll to position [335, 0]
click at [517, 286] on button "button" at bounding box center [515, 293] width 16 height 16
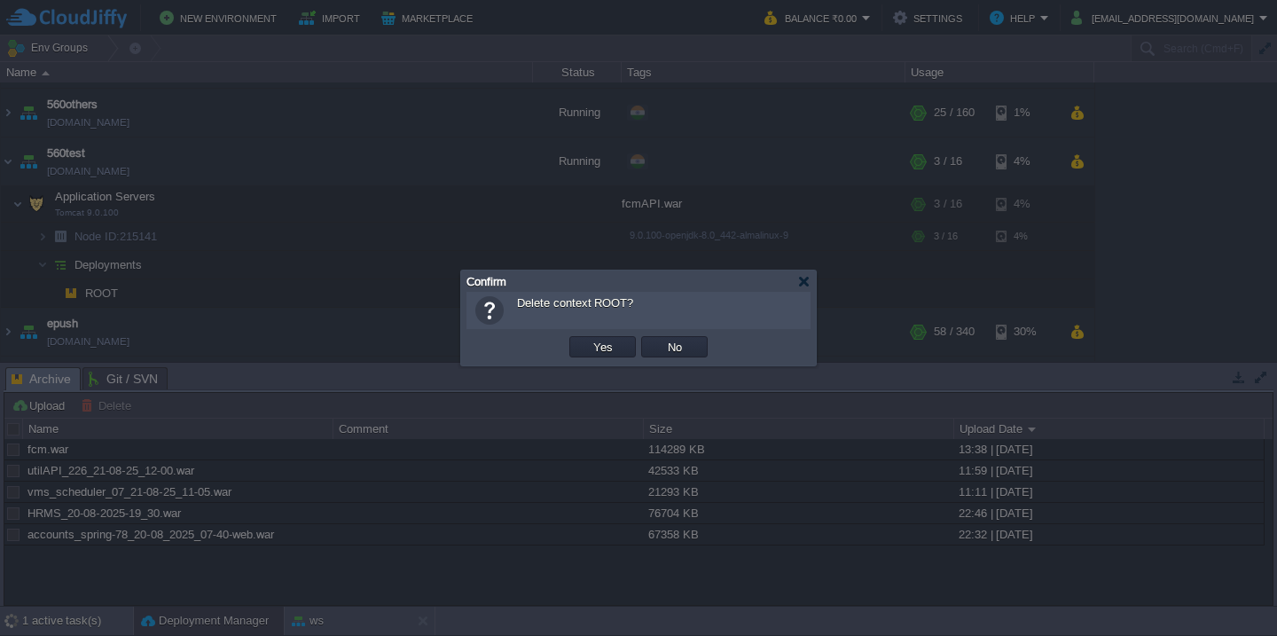
click at [588, 339] on button "Yes" at bounding box center [603, 347] width 30 height 16
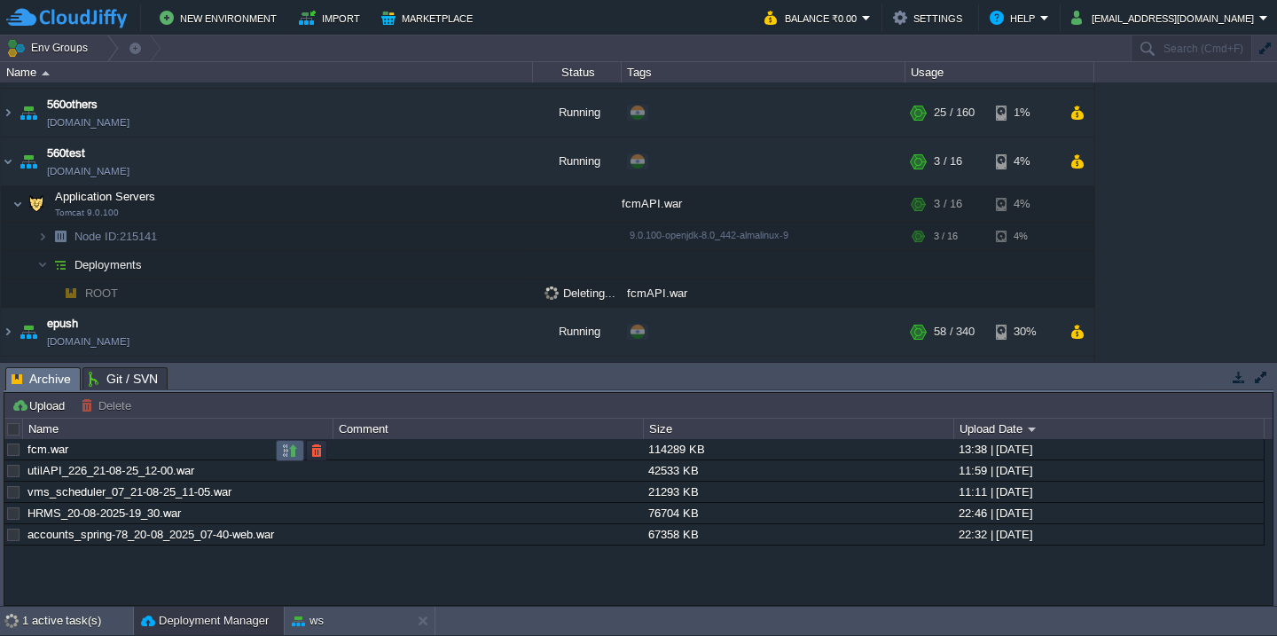
click at [288, 458] on button "button" at bounding box center [290, 450] width 16 height 16
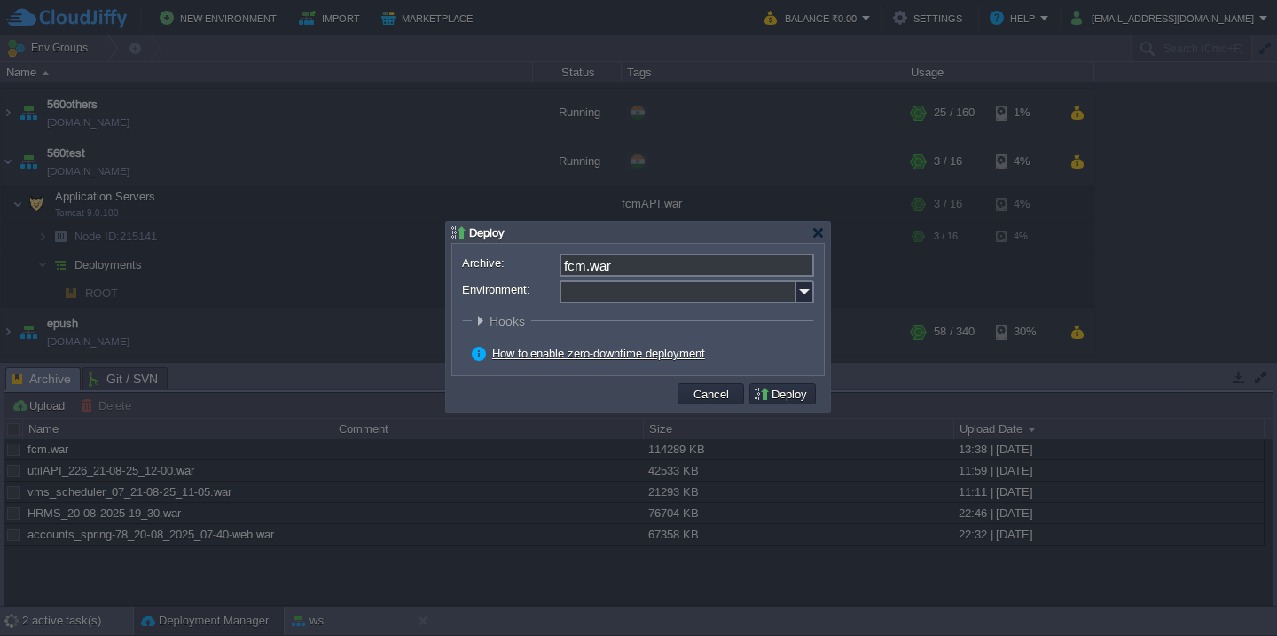
click at [647, 294] on input "Environment:" at bounding box center [678, 291] width 237 height 23
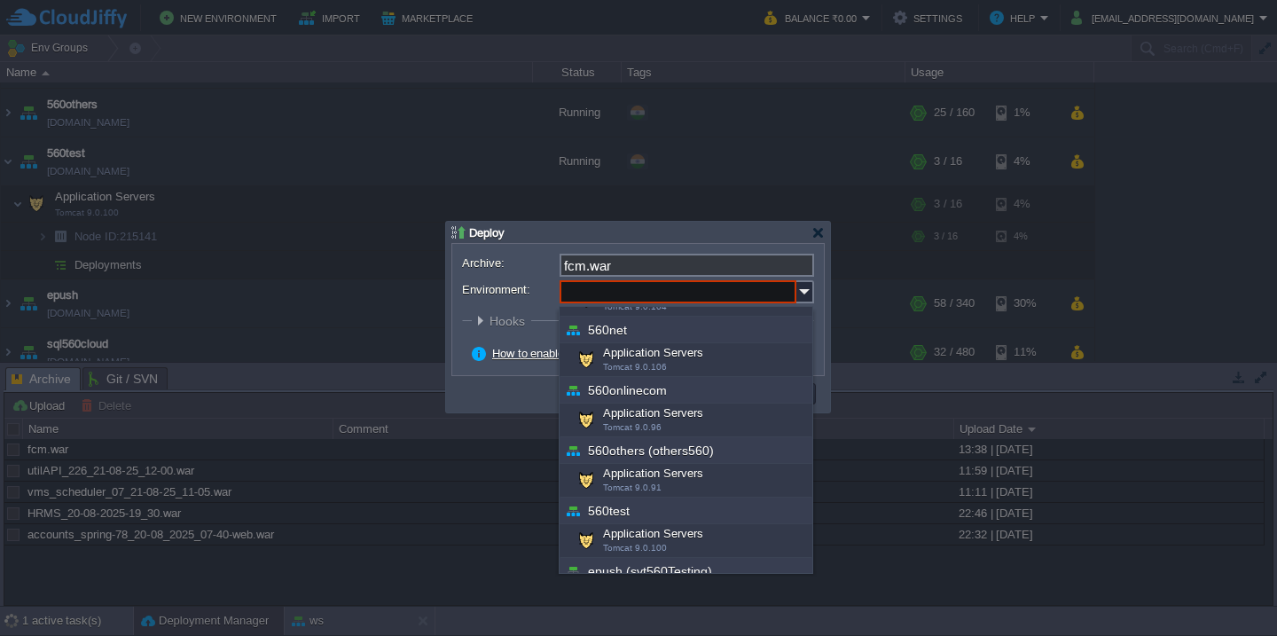
scroll to position [298, 0]
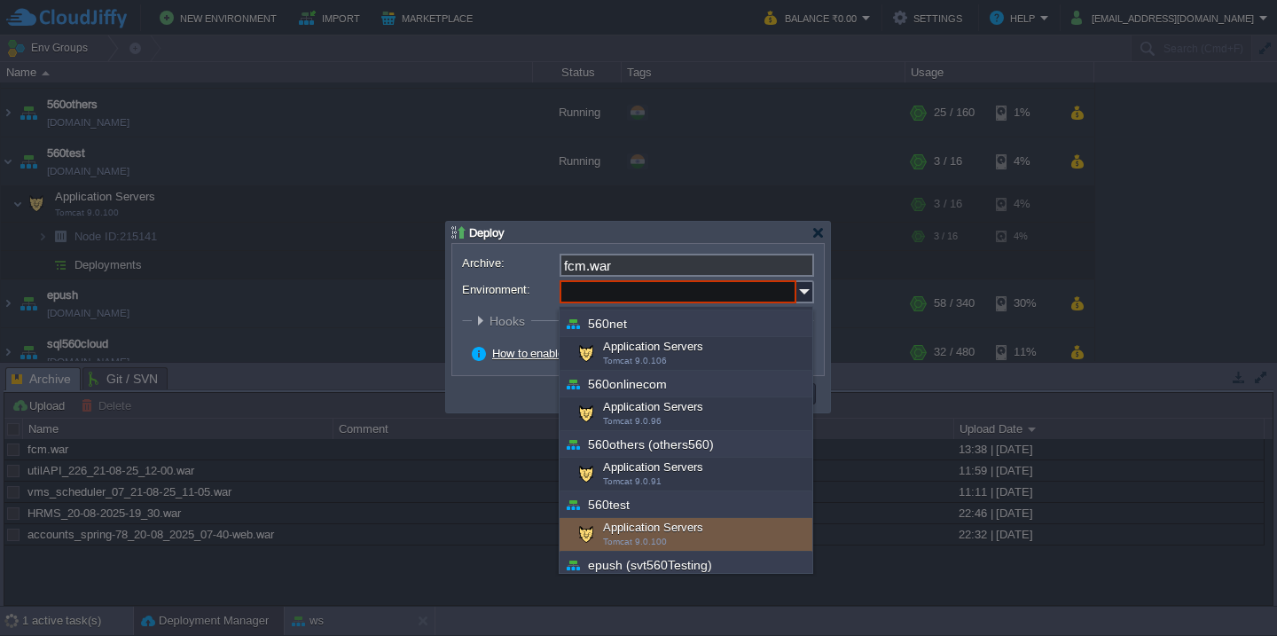
click at [642, 531] on div "Application Servers Tomcat 9.0.100" at bounding box center [686, 535] width 253 height 34
type input "Application Servers (560test)"
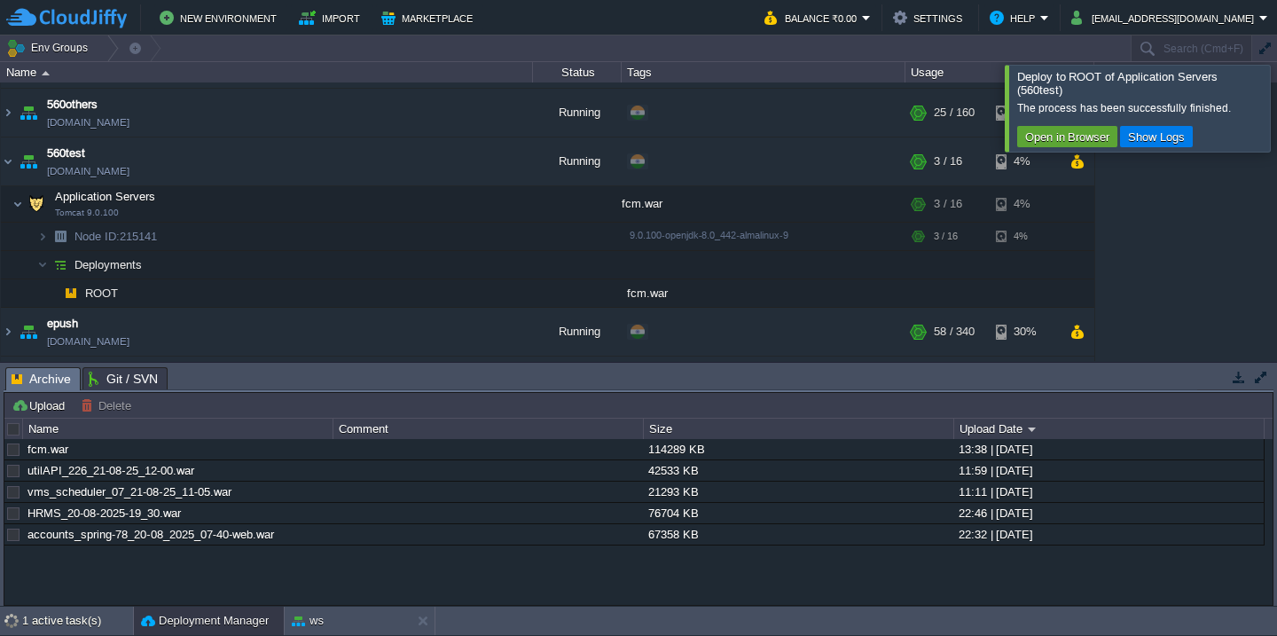
click at [1276, 96] on div at bounding box center [1298, 108] width 0 height 86
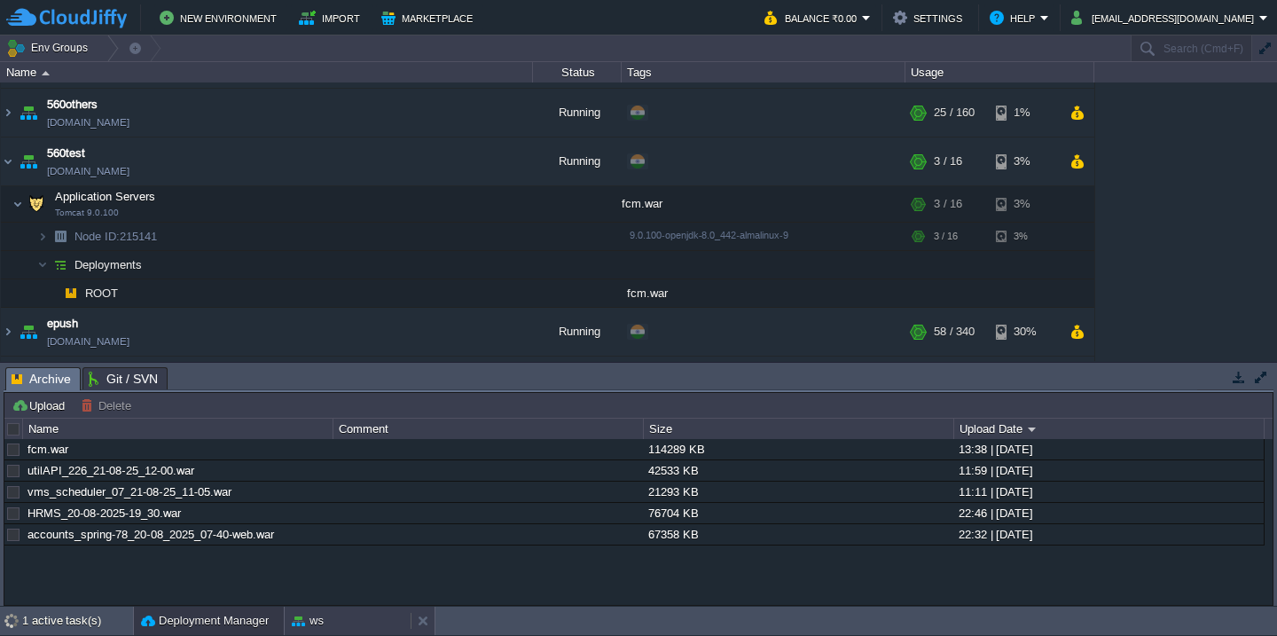
click at [327, 613] on div "ws" at bounding box center [348, 621] width 126 height 28
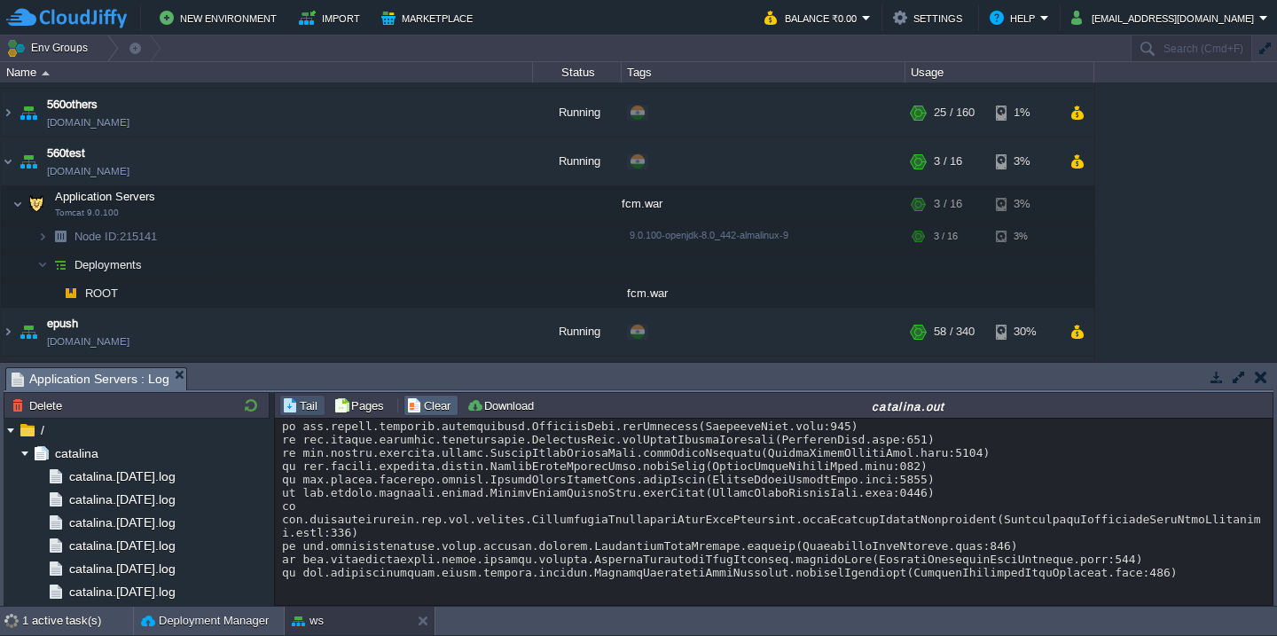
scroll to position [27481, 0]
click at [409, 409] on button "Clear" at bounding box center [431, 405] width 50 height 16
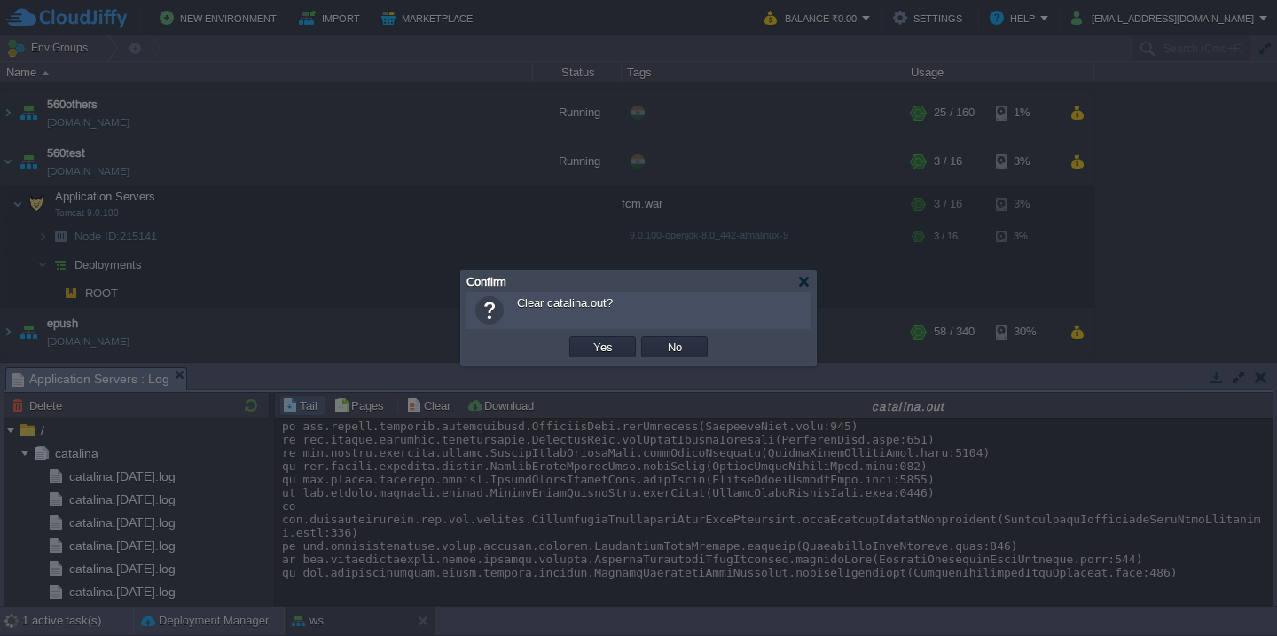
click at [588, 339] on button "Yes" at bounding box center [603, 347] width 30 height 16
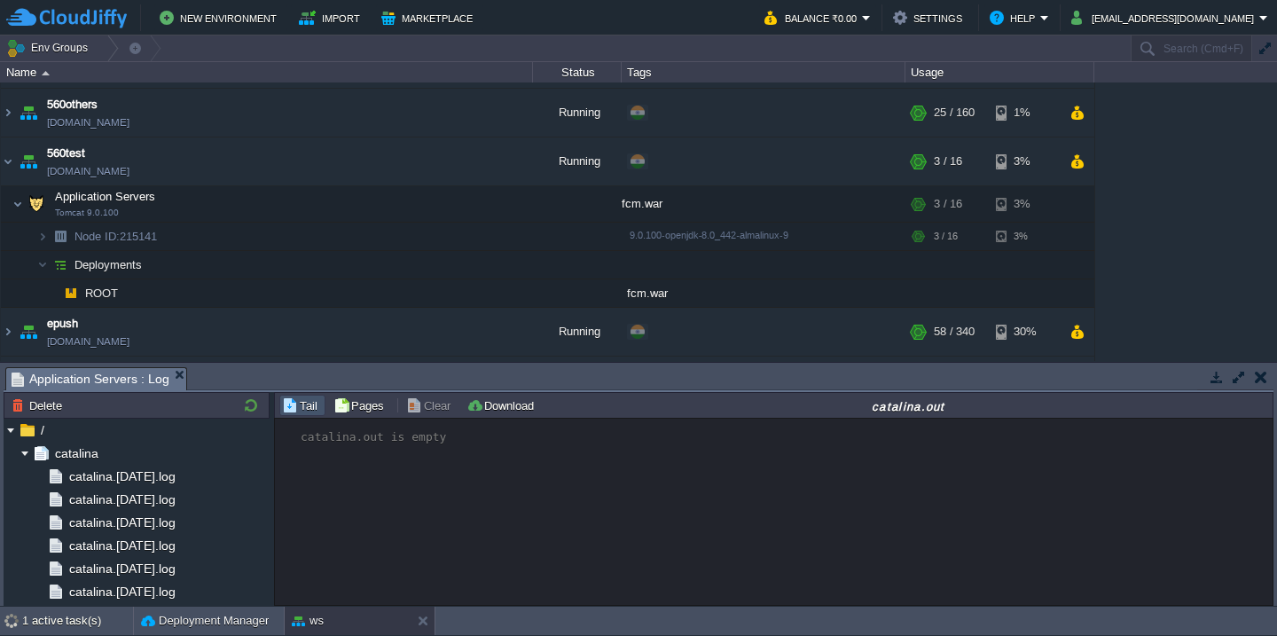
scroll to position [0, 0]
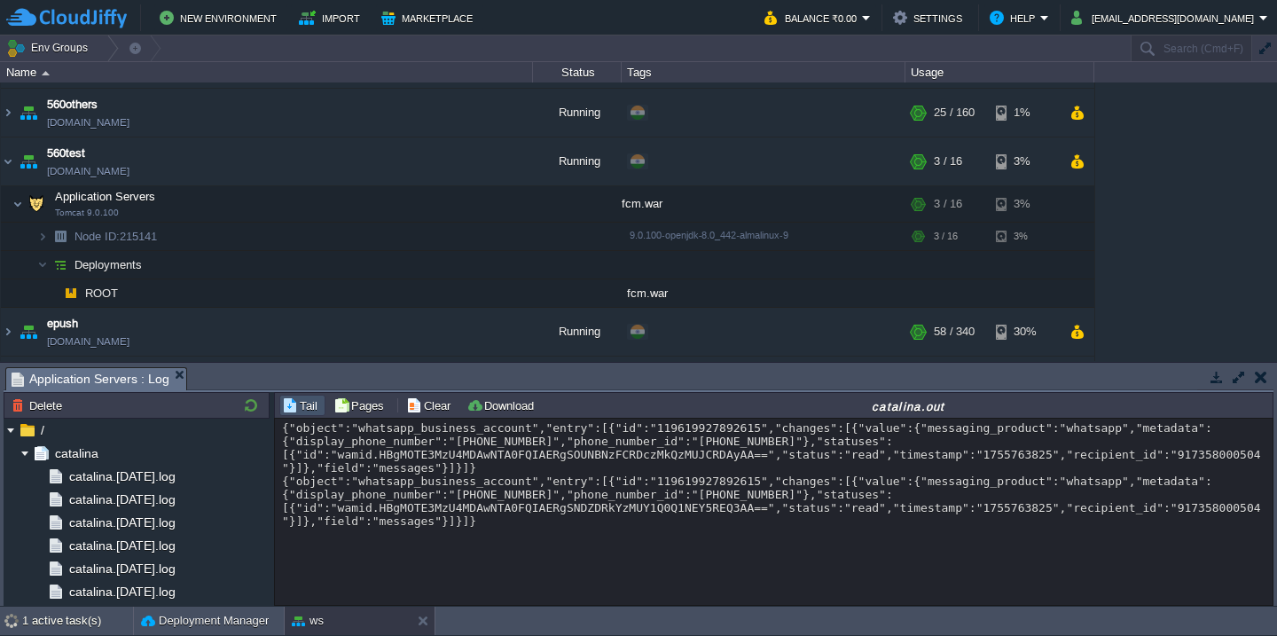
click at [409, 409] on button "Clear" at bounding box center [431, 405] width 50 height 16
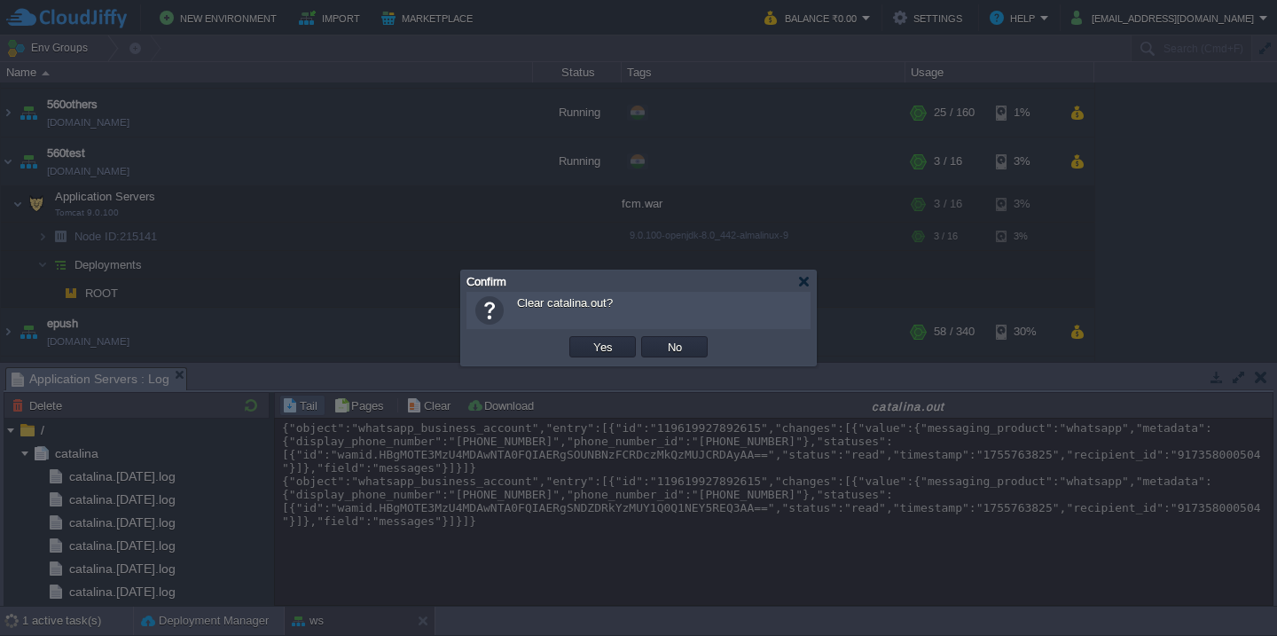
click at [588, 339] on button "Yes" at bounding box center [603, 347] width 30 height 16
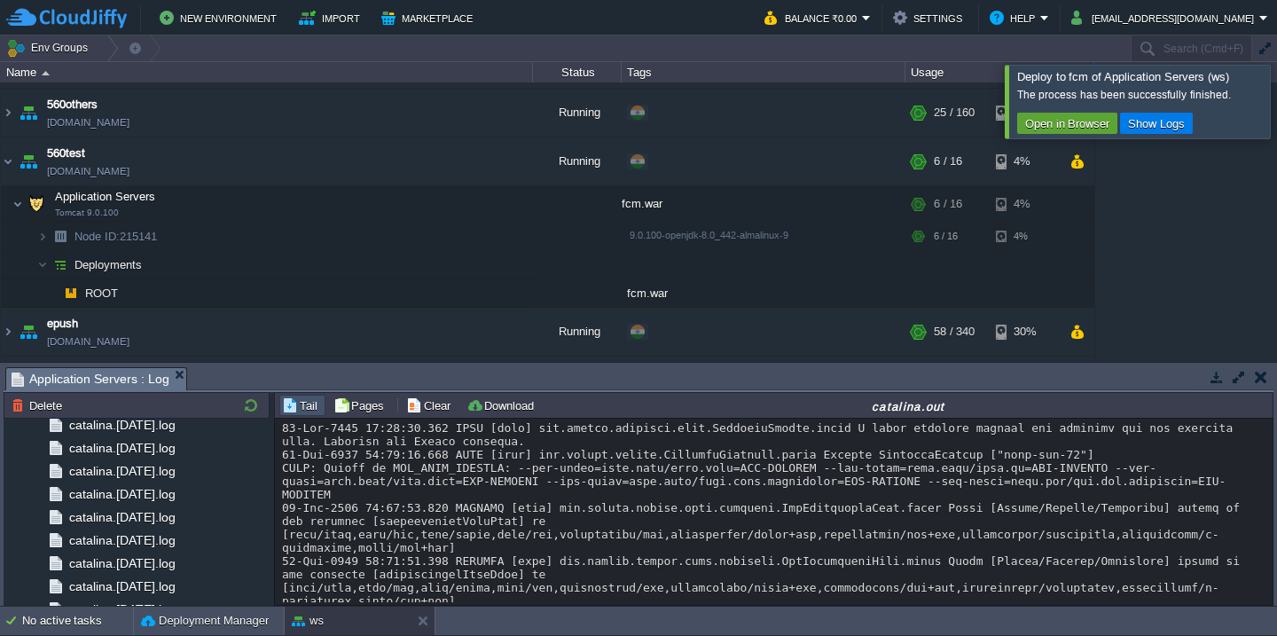
scroll to position [1233, 0]
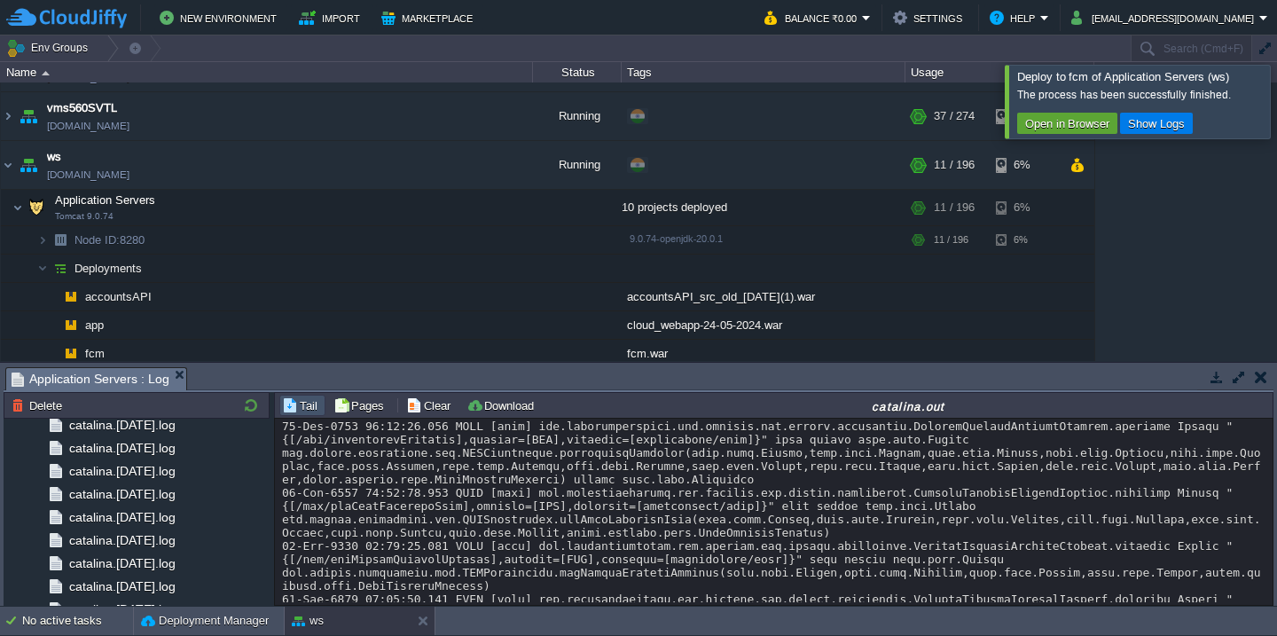
click at [1233, 379] on button "button" at bounding box center [1239, 377] width 16 height 16
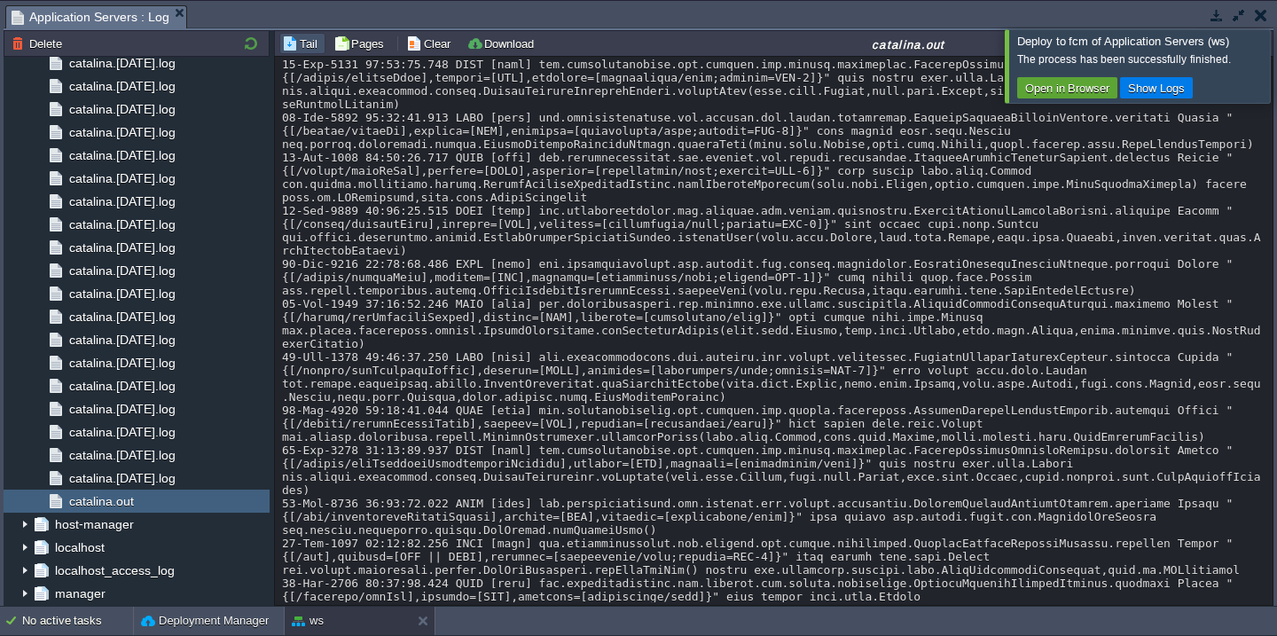
scroll to position [15681, 0]
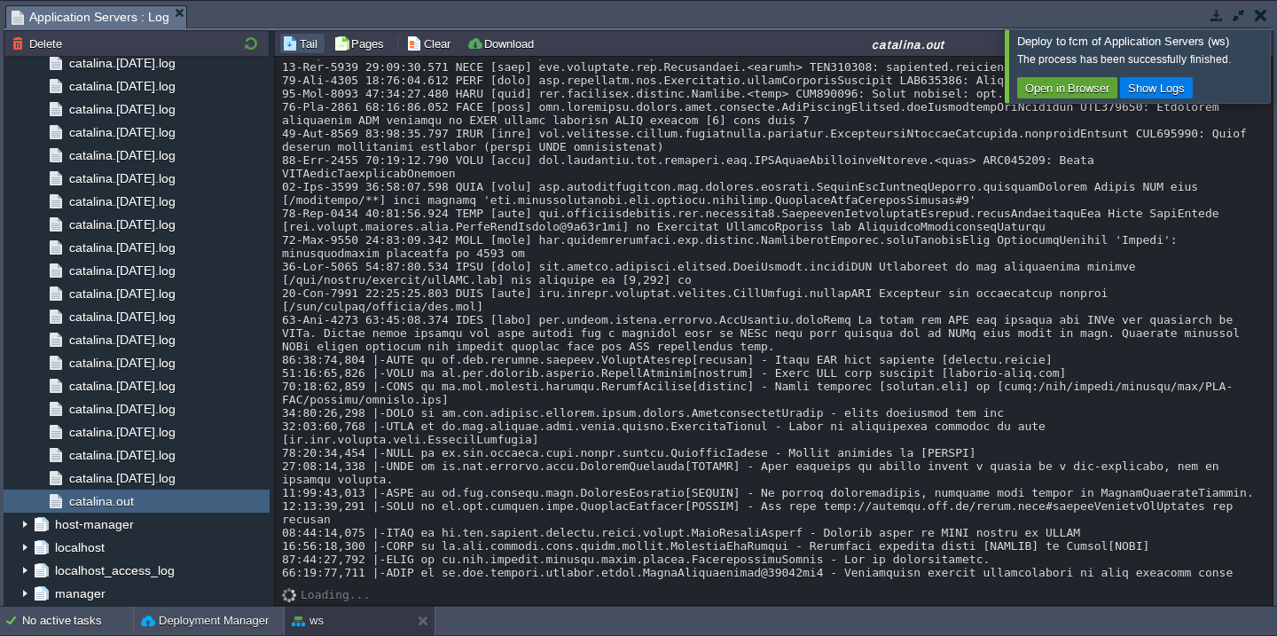
click at [1276, 78] on div at bounding box center [1298, 65] width 0 height 73
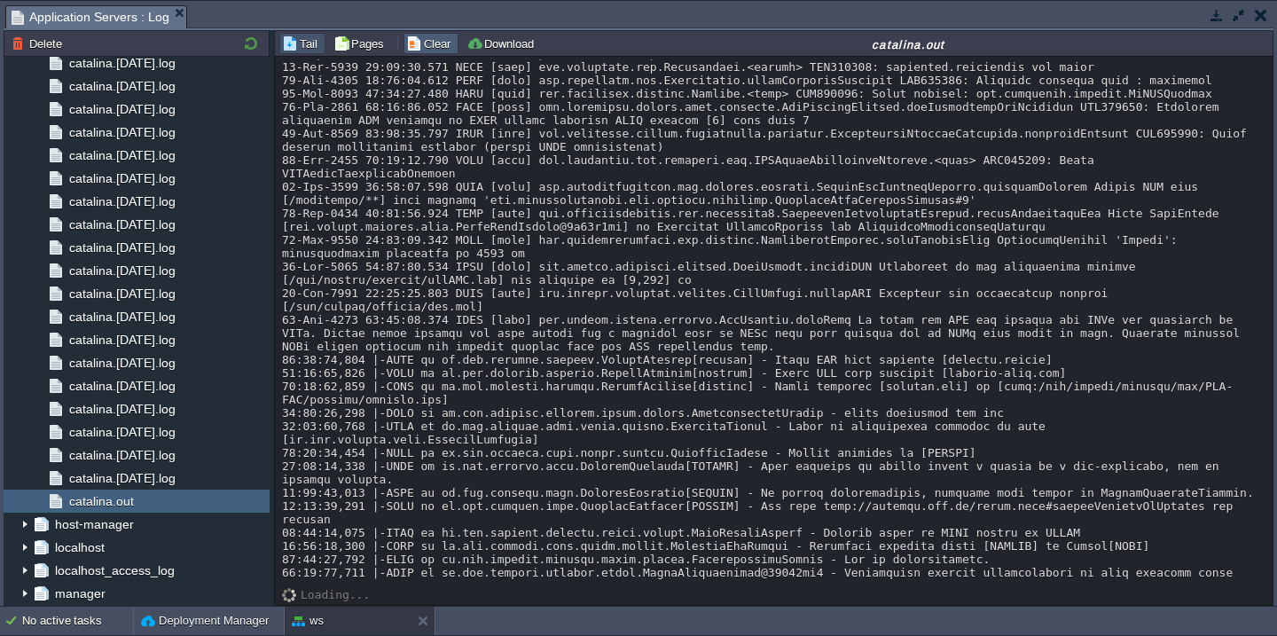
click at [406, 42] on button "Clear" at bounding box center [431, 43] width 50 height 16
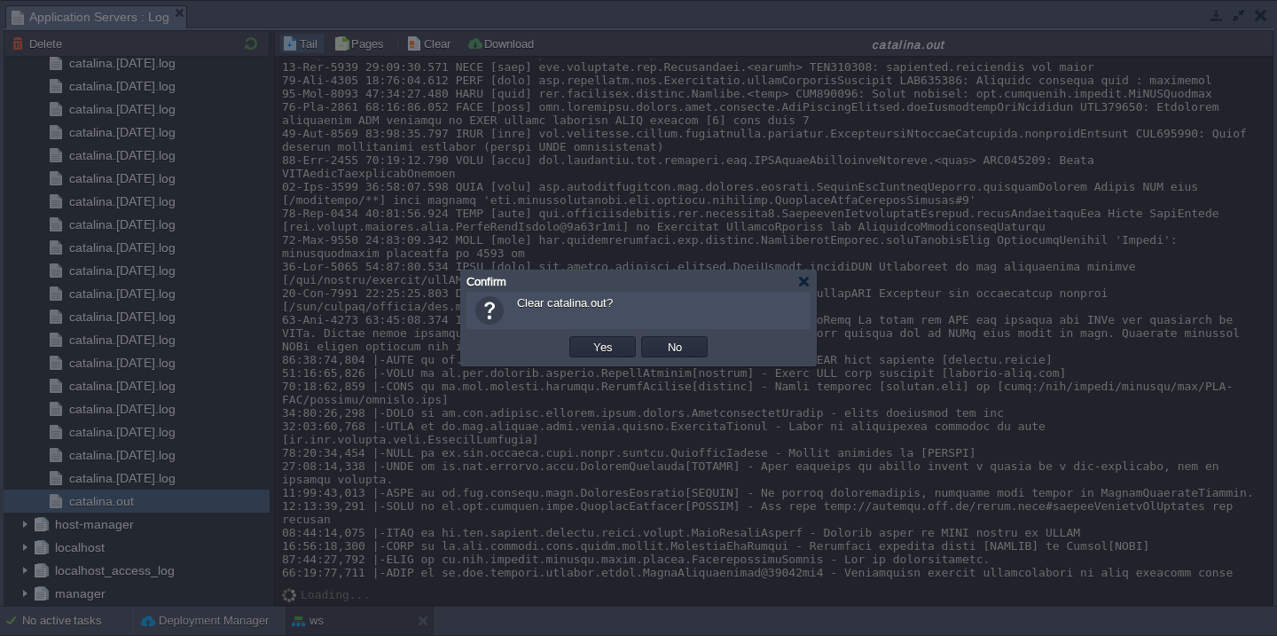
click at [588, 339] on button "Yes" at bounding box center [603, 347] width 30 height 16
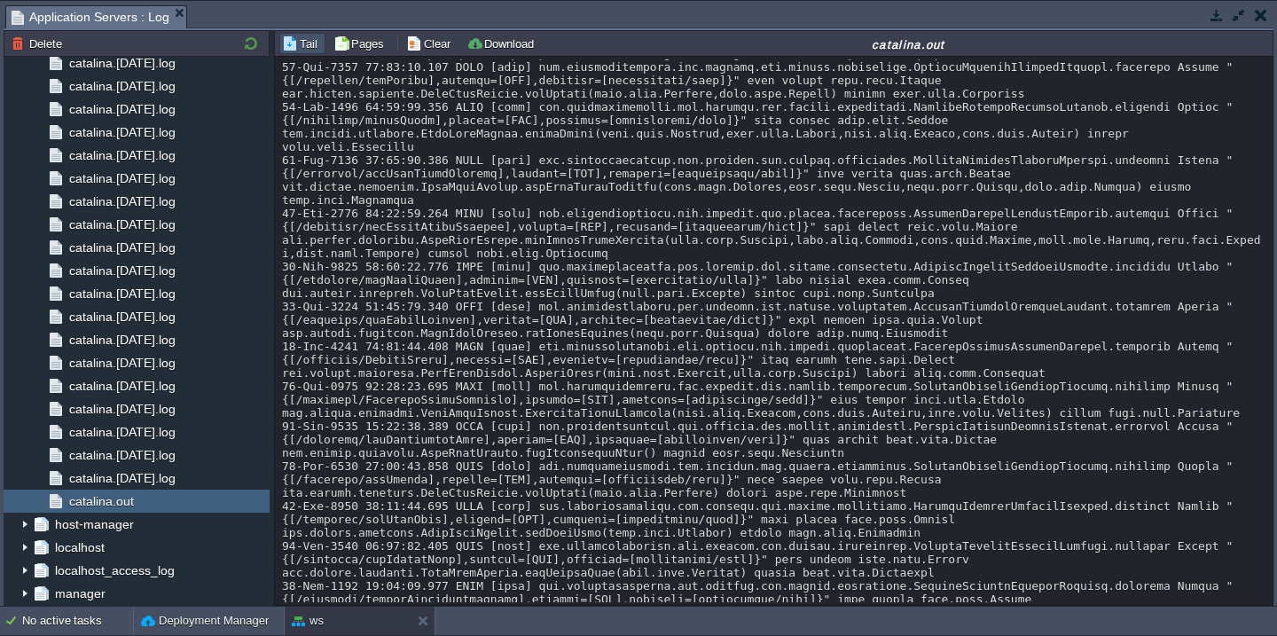
scroll to position [30830, 0]
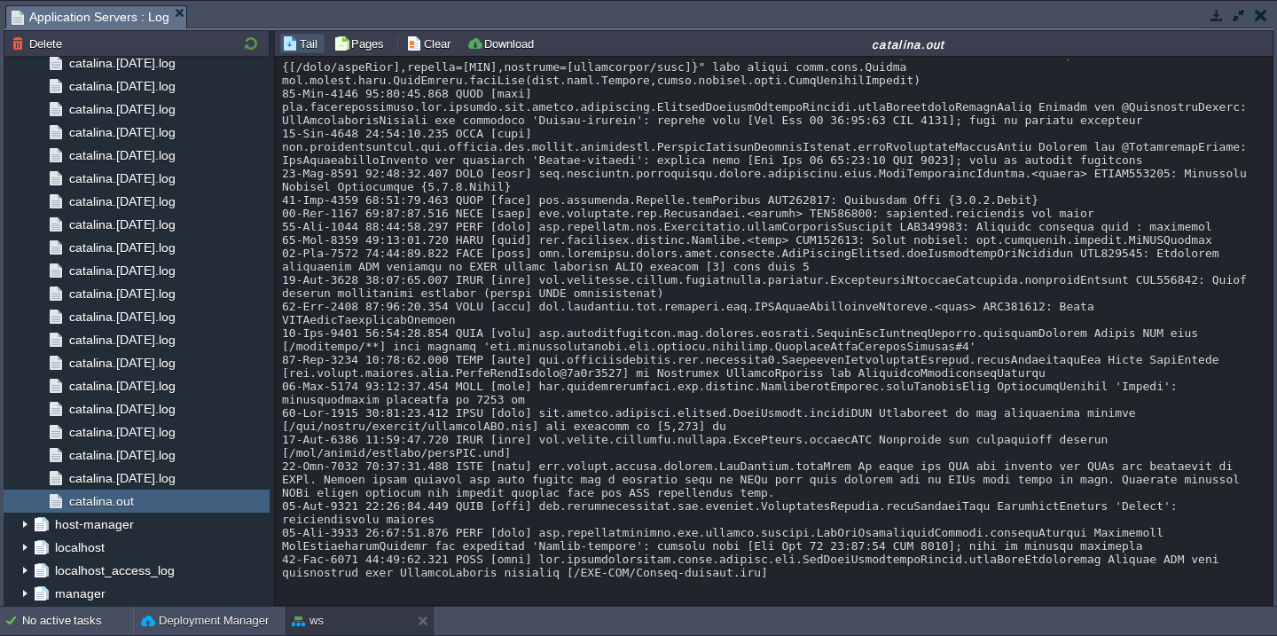
click at [406, 42] on button "Clear" at bounding box center [431, 43] width 50 height 16
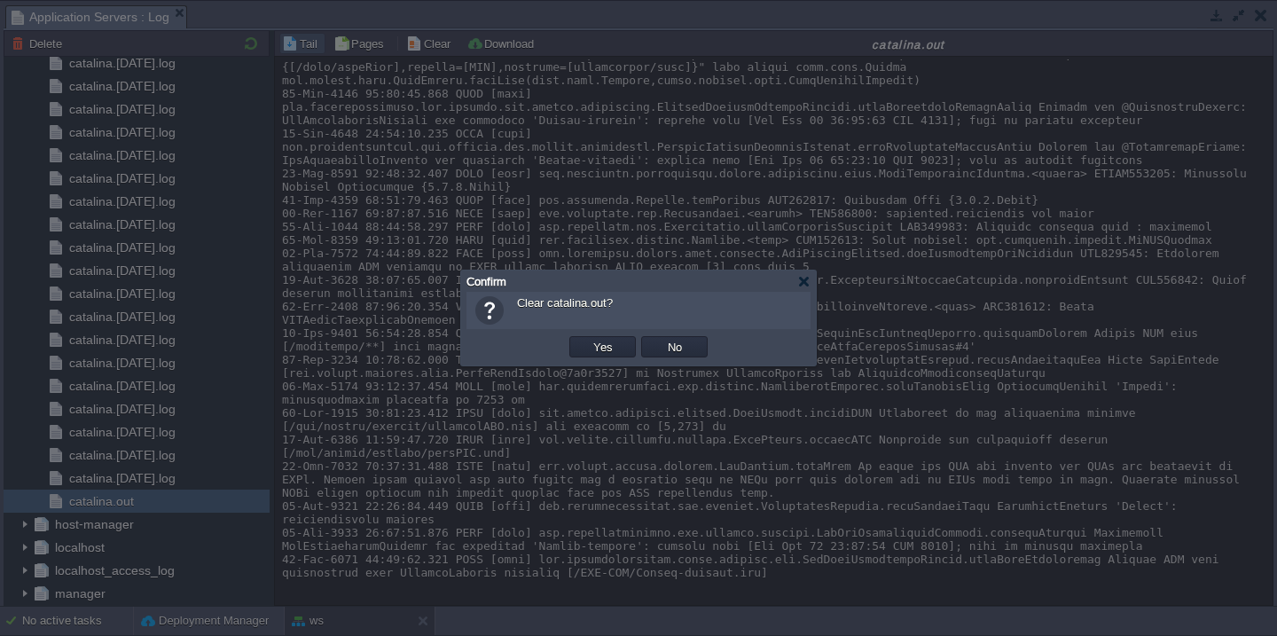
click at [588, 339] on button "Yes" at bounding box center [603, 347] width 30 height 16
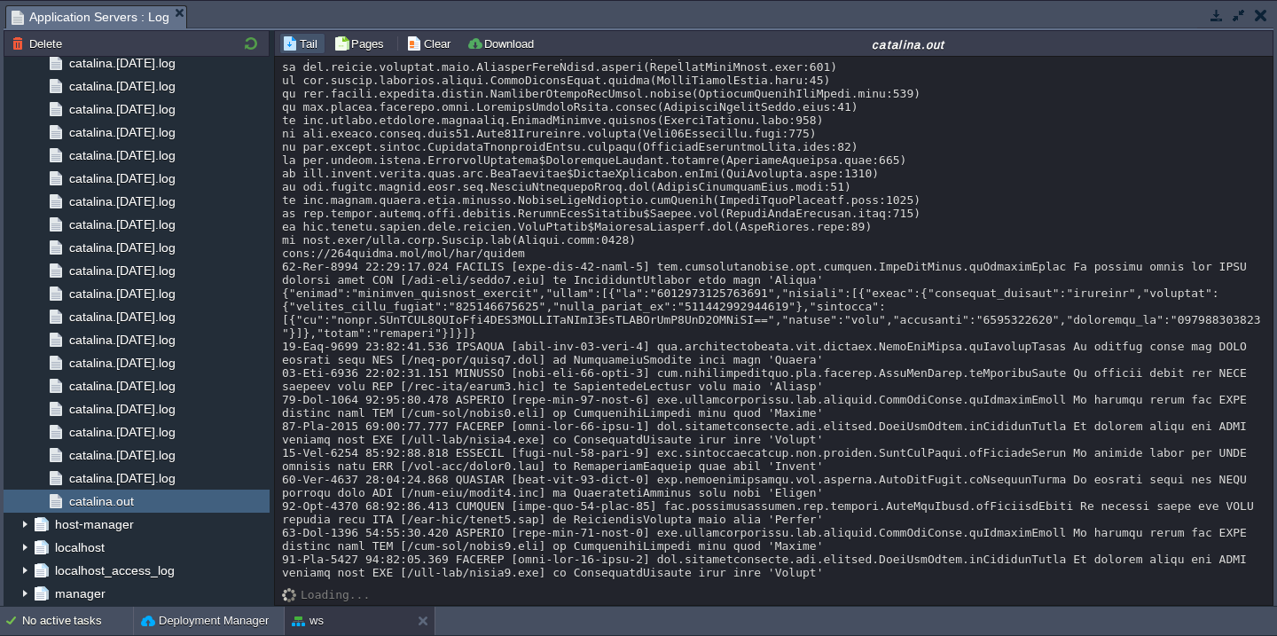
scroll to position [18181, 0]
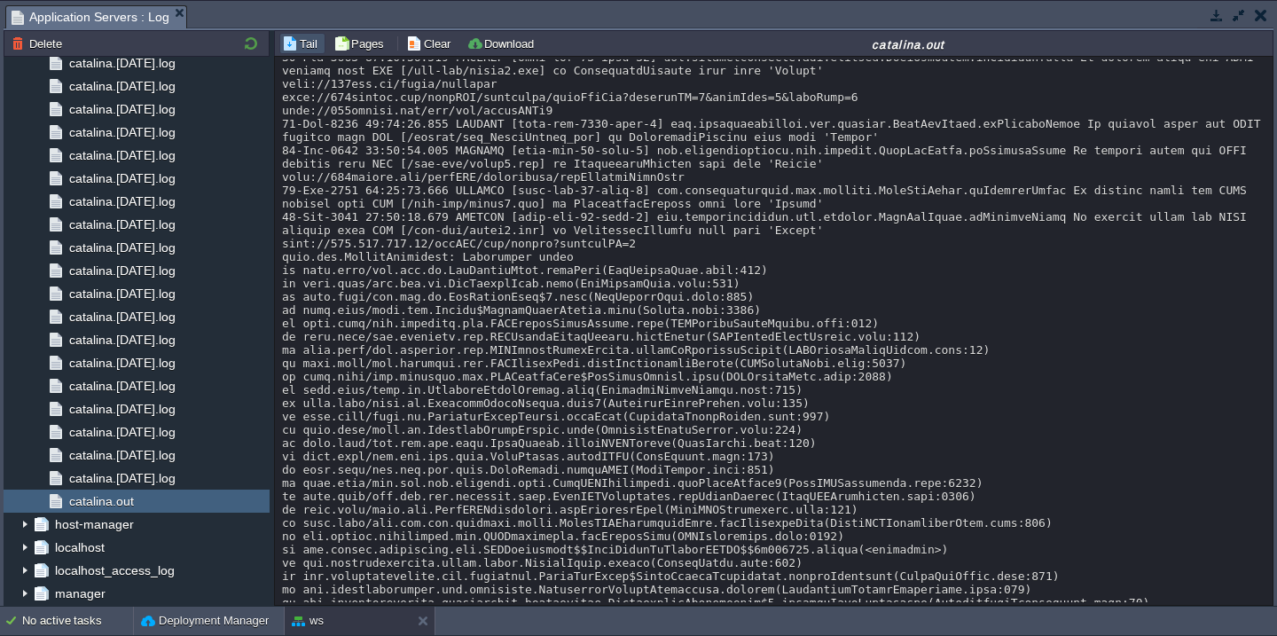
scroll to position [179, 0]
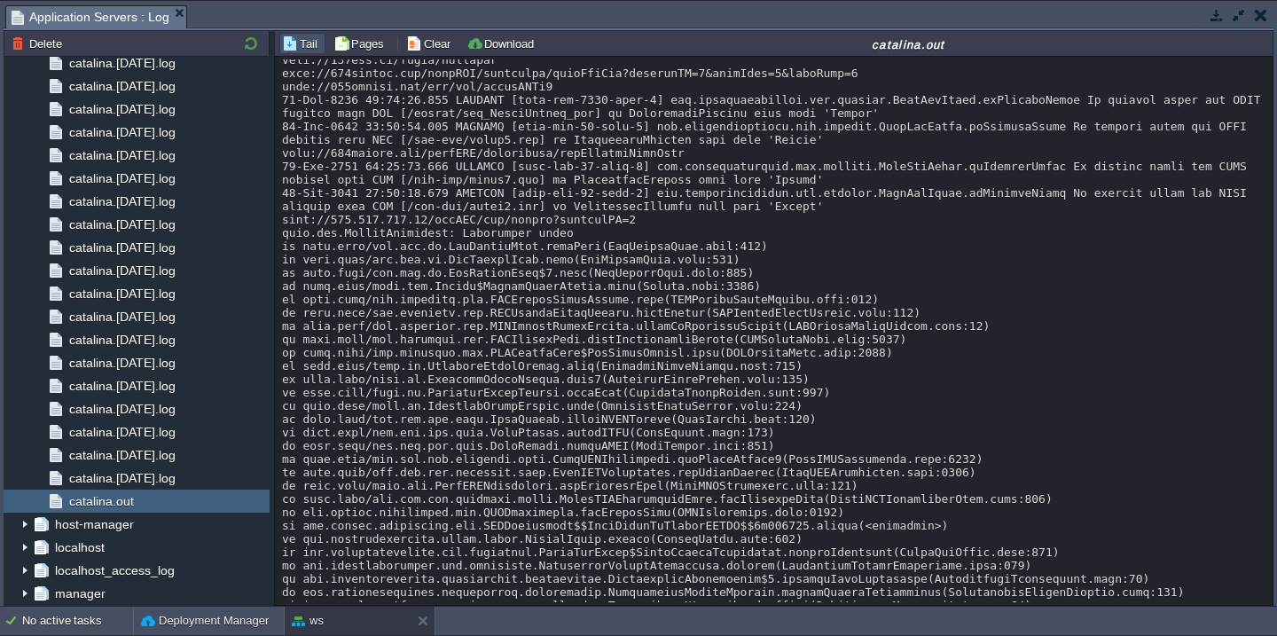
copy div "VMSController"
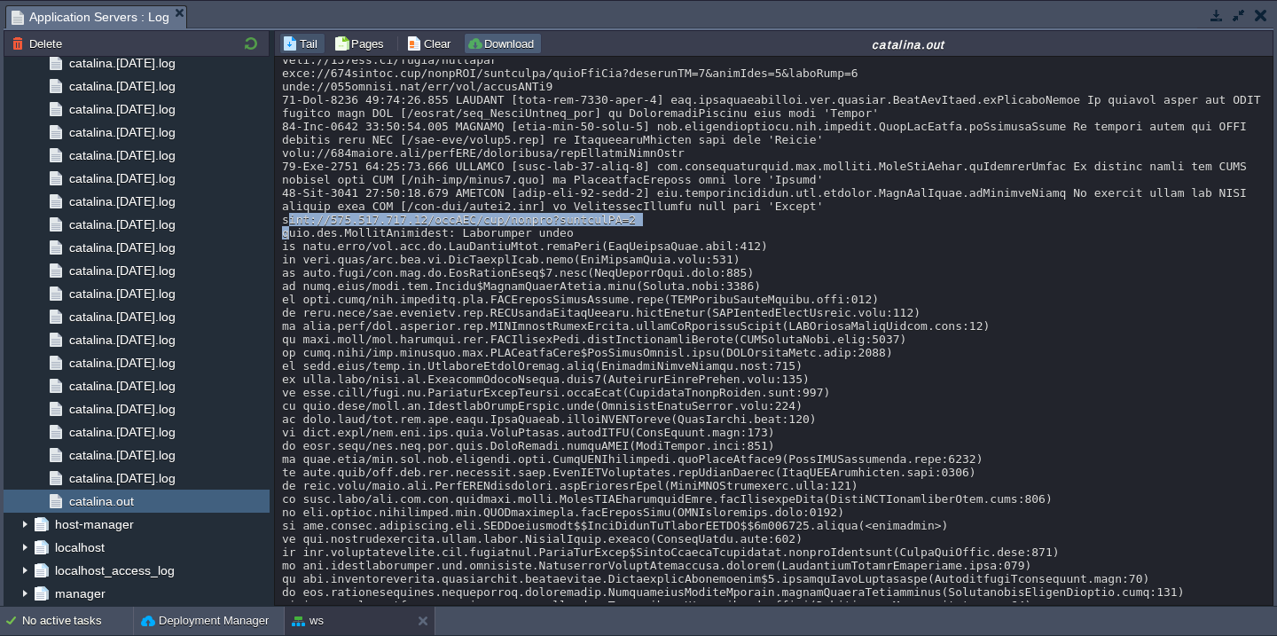
click at [518, 46] on button "Download" at bounding box center [502, 43] width 73 height 16
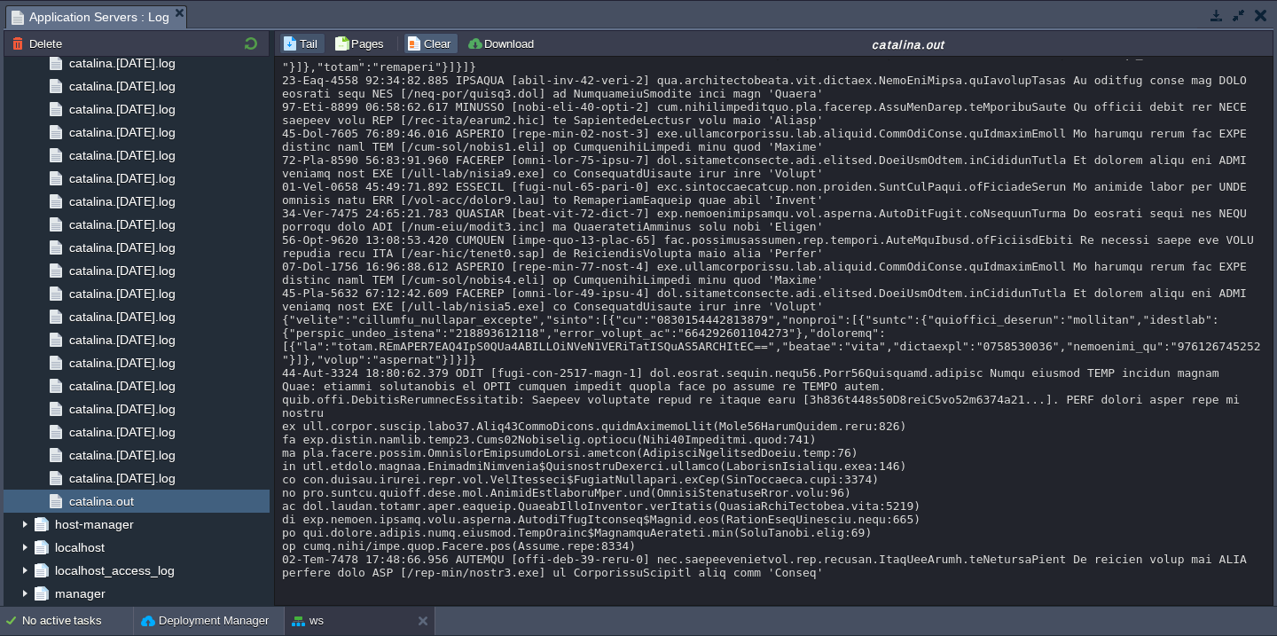
scroll to position [18394, 0]
click at [419, 46] on button "Clear" at bounding box center [431, 43] width 50 height 16
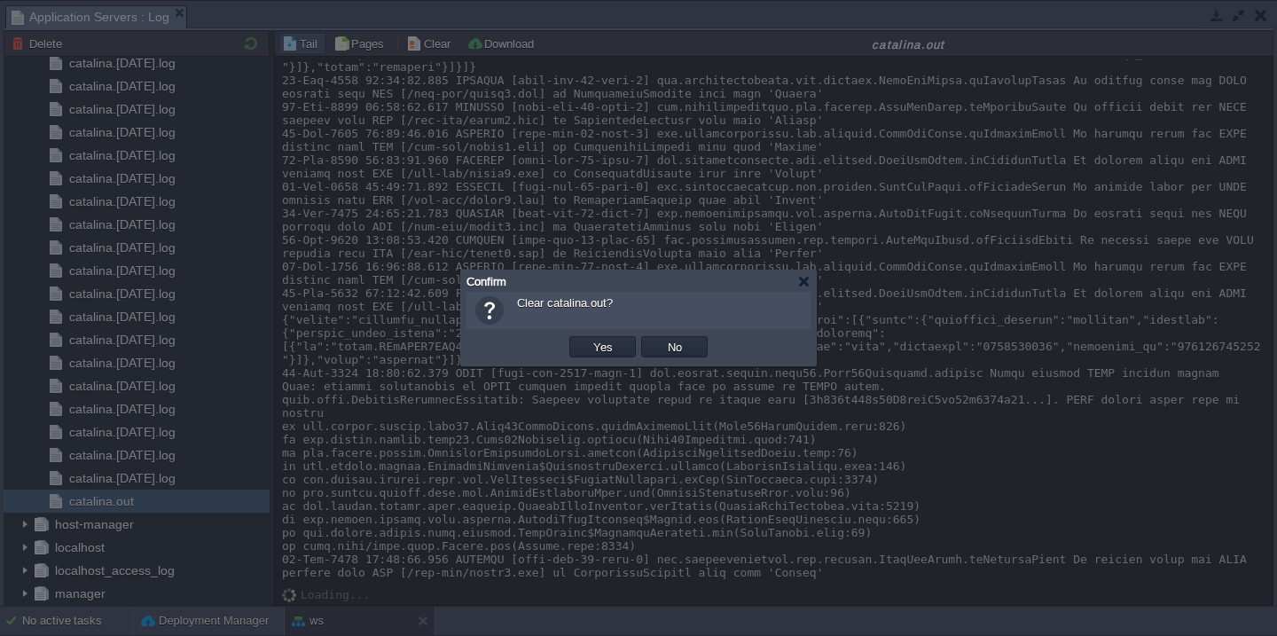
click at [588, 339] on button "Yes" at bounding box center [603, 347] width 30 height 16
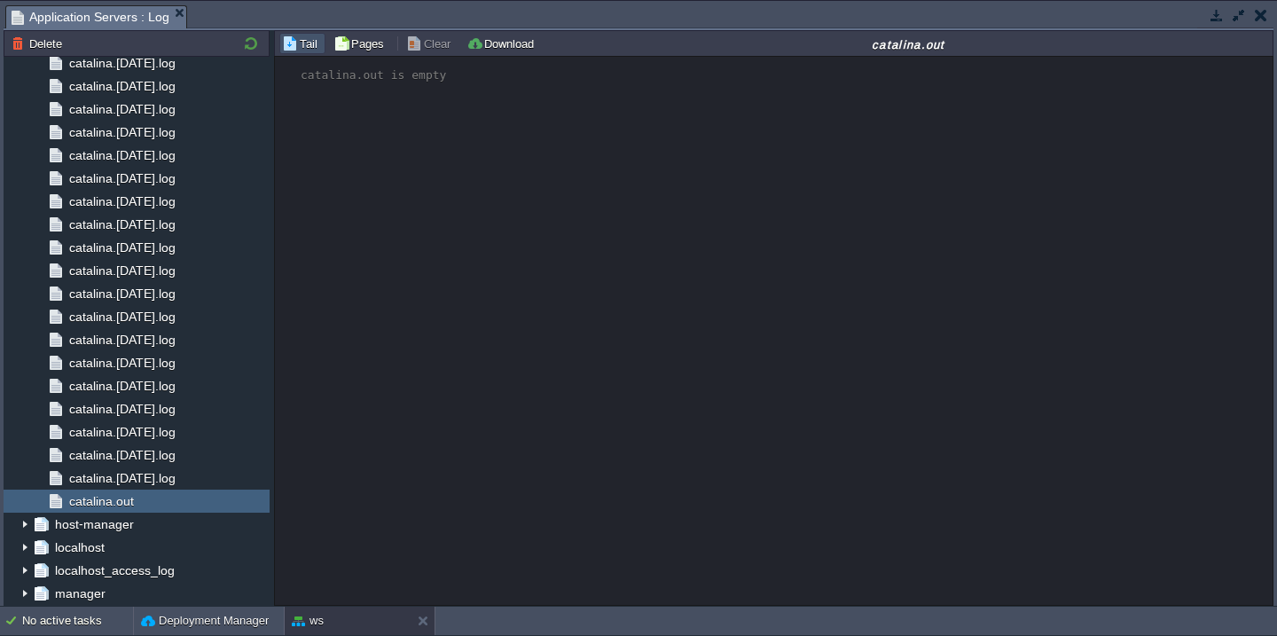
scroll to position [0, 0]
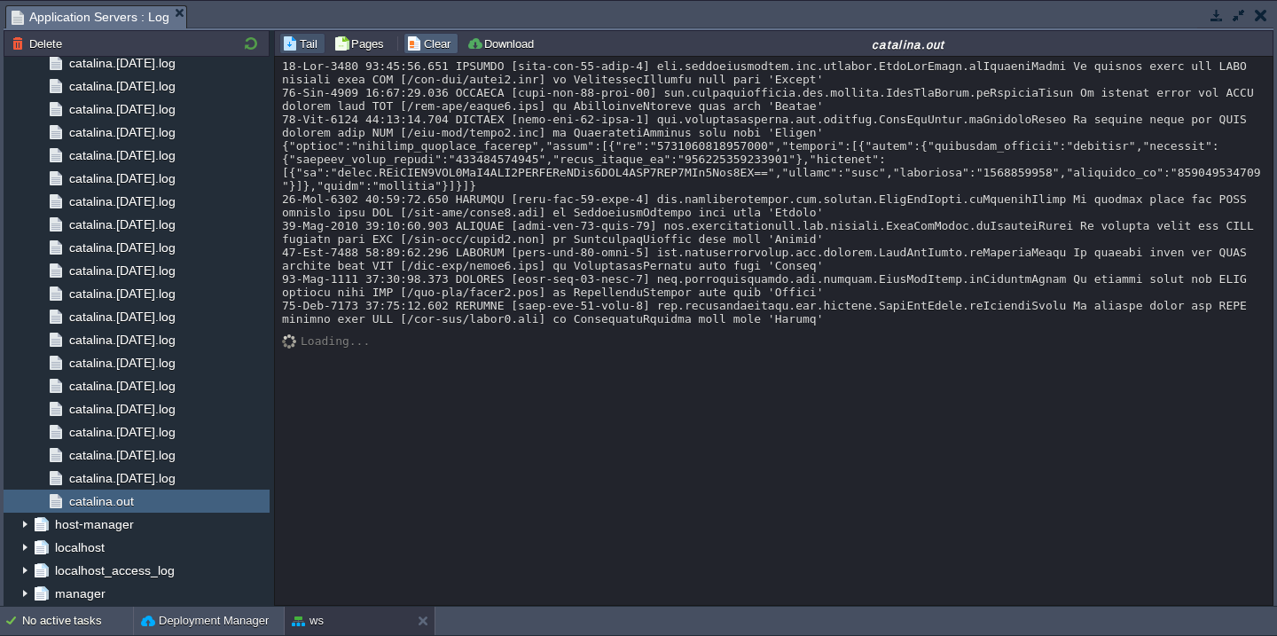
click at [423, 41] on button "Clear" at bounding box center [431, 43] width 50 height 16
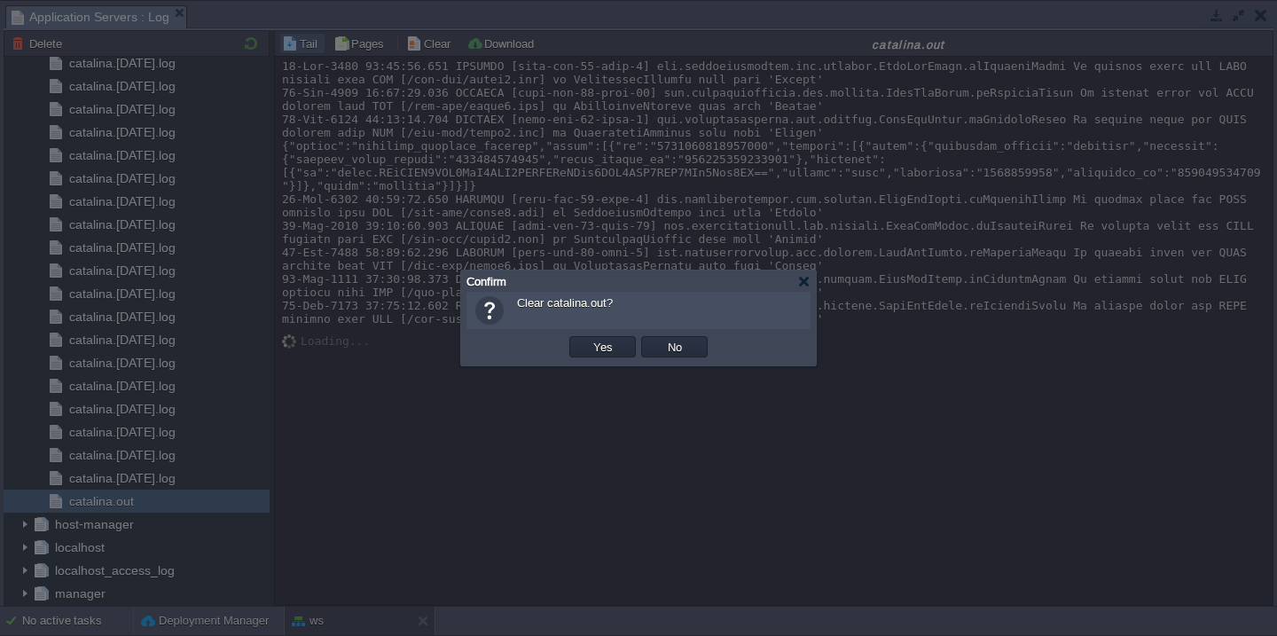
click at [588, 339] on button "Yes" at bounding box center [603, 347] width 30 height 16
